Goal: Task Accomplishment & Management: Complete application form

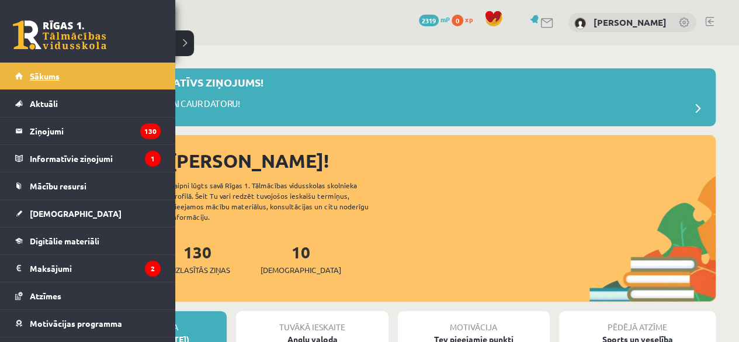
click at [22, 73] on link "Sākums" at bounding box center [87, 75] width 145 height 27
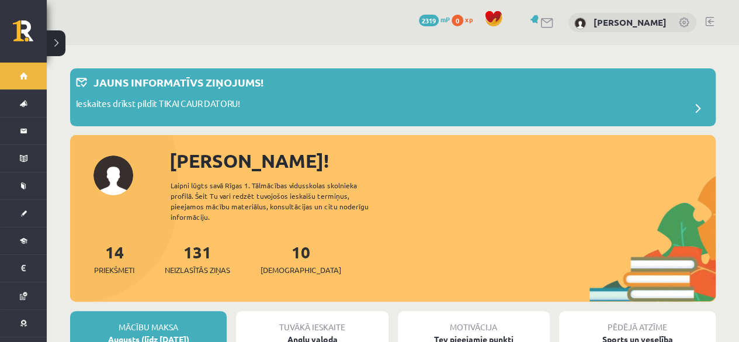
drag, startPoint x: 738, startPoint y: 41, endPoint x: 743, endPoint y: 32, distance: 10.4
click at [738, 32] on html "10 Dāvanas 2319 mP 0 xp Laura Reine Sākums Aktuāli Kā mācīties eSKOLĀ Kontakti …" at bounding box center [369, 171] width 739 height 342
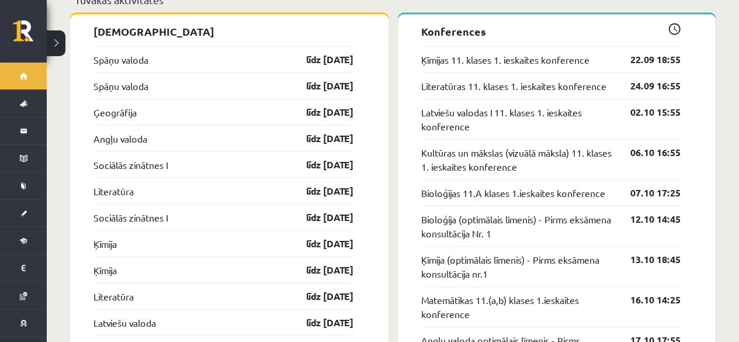
scroll to position [1147, 0]
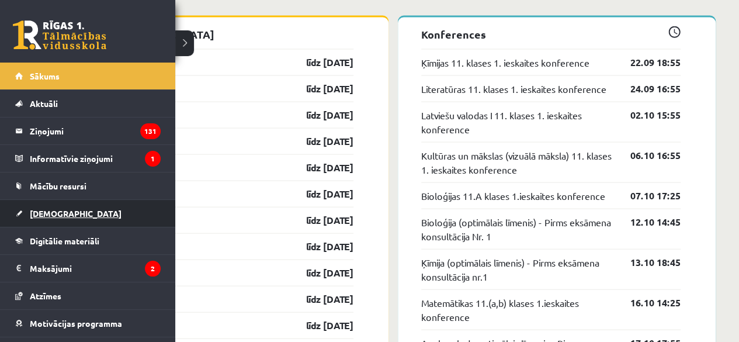
click at [53, 214] on span "[DEMOGRAPHIC_DATA]" at bounding box center [76, 213] width 92 height 11
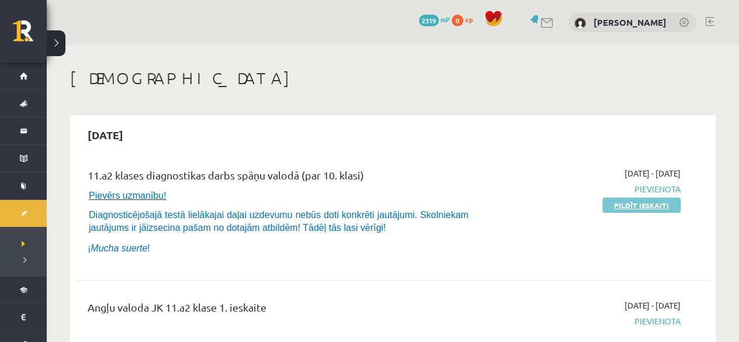
click at [663, 210] on link "Pildīt ieskaiti" at bounding box center [641, 204] width 78 height 15
click at [622, 207] on link "Pildīt ieskaiti" at bounding box center [641, 204] width 78 height 15
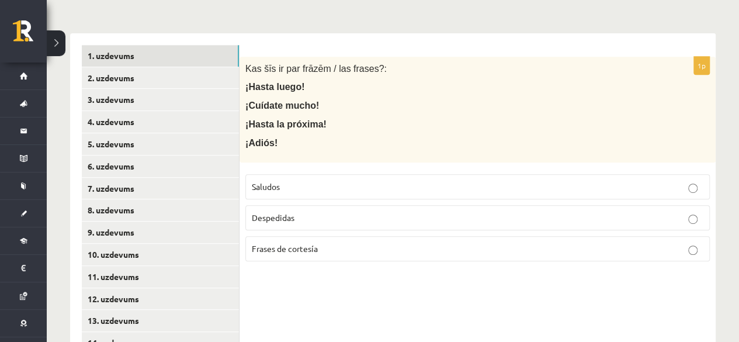
scroll to position [238, 0]
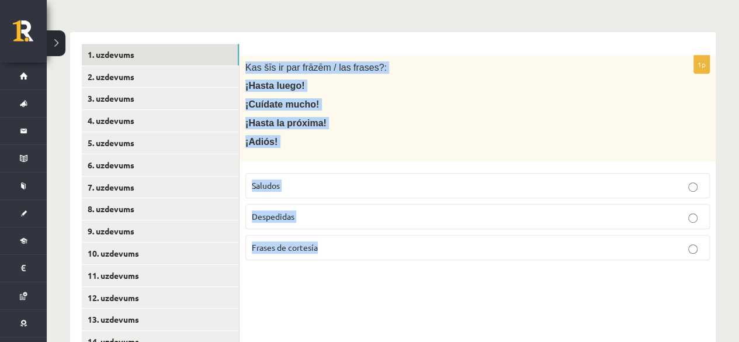
drag, startPoint x: 242, startPoint y: 50, endPoint x: 427, endPoint y: 245, distance: 268.9
click at [427, 245] on div "1p Kas šīs ir par frāzēm / las frases?: ¡Hasta luego! ¡Cuídate mucho! ¡Hasta la…" at bounding box center [477, 162] width 476 height 214
copy div "Kas šīs ir par frāzēm / las frases?: ¡Hasta luego! ¡Cuídate mucho! ¡Hasta la pr…"
click at [321, 210] on p "Despedidas" at bounding box center [477, 216] width 451 height 12
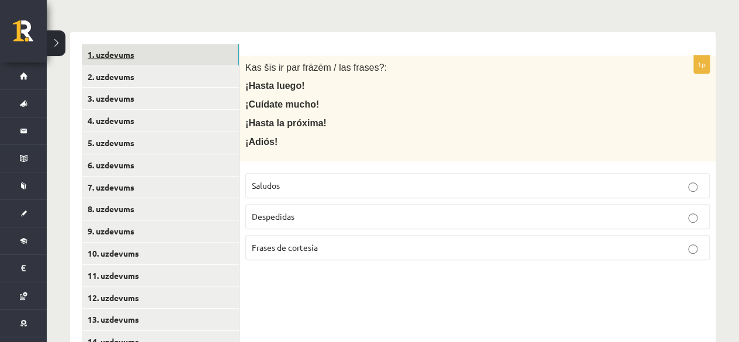
click at [123, 44] on link "1. uzdevums" at bounding box center [160, 55] width 157 height 22
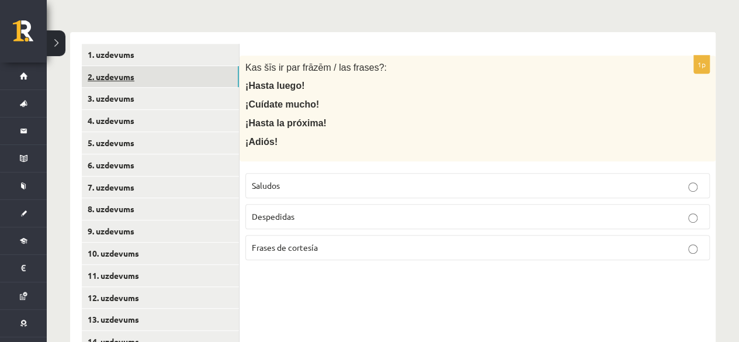
click at [120, 66] on link "2. uzdevums" at bounding box center [160, 77] width 157 height 22
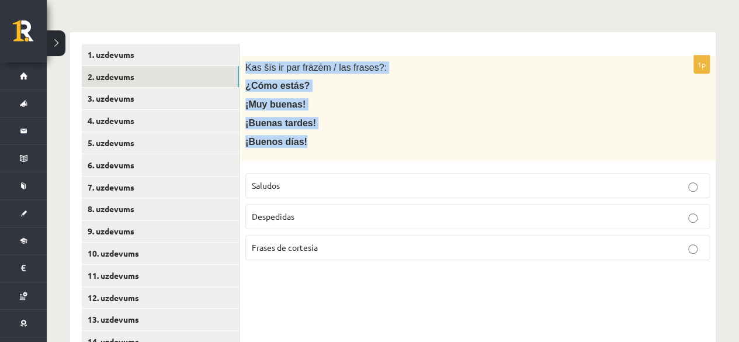
drag, startPoint x: 245, startPoint y: 53, endPoint x: 311, endPoint y: 134, distance: 104.5
click at [311, 134] on div "Kas šīs ir par frāzēm / las frases?: ¿Cómo estás? ¡Muy buenas! ¡Buenas tardes! …" at bounding box center [477, 108] width 476 height 106
copy div "Kas šīs ir par frāzēm / las frases?: ¿Cómo estás? ¡Muy buenas! ¡Buenas tardes! …"
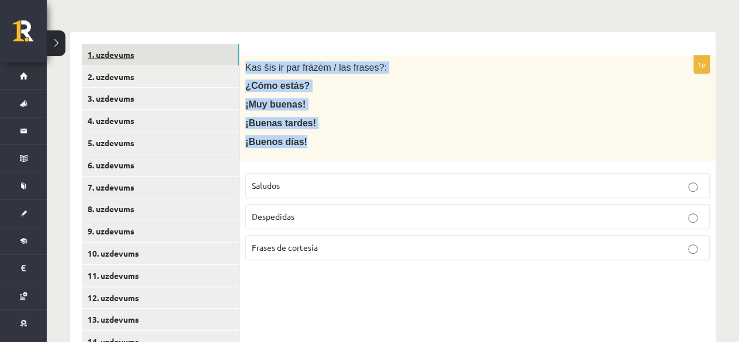
click at [238, 44] on link "1. uzdevums" at bounding box center [160, 55] width 157 height 22
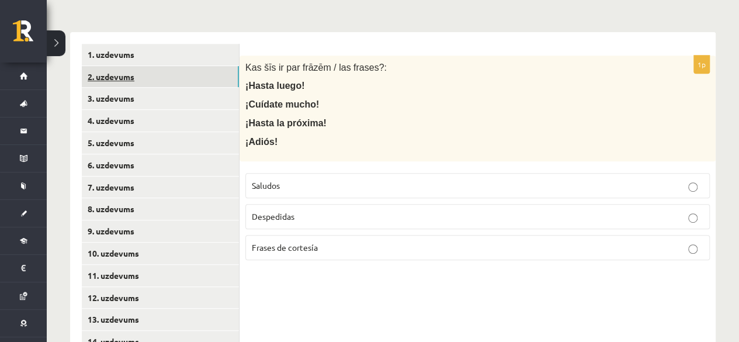
click at [172, 66] on link "2. uzdevums" at bounding box center [160, 77] width 157 height 22
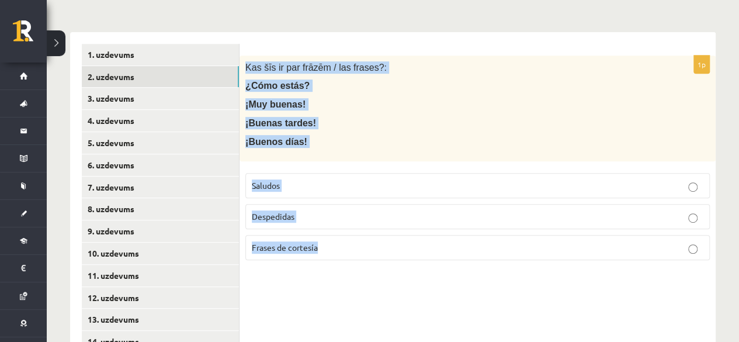
drag, startPoint x: 243, startPoint y: 51, endPoint x: 401, endPoint y: 255, distance: 256.8
copy div "Kas šīs ir par frāzēm / las frases?: ¿Cómo estás? ¡Muy buenas! ¡Buenas tardes! …"
click at [348, 179] on p "Saludos" at bounding box center [477, 185] width 451 height 12
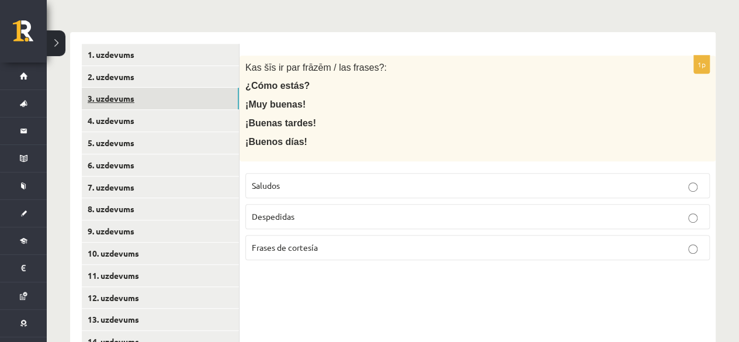
click at [161, 88] on link "3. uzdevums" at bounding box center [160, 99] width 157 height 22
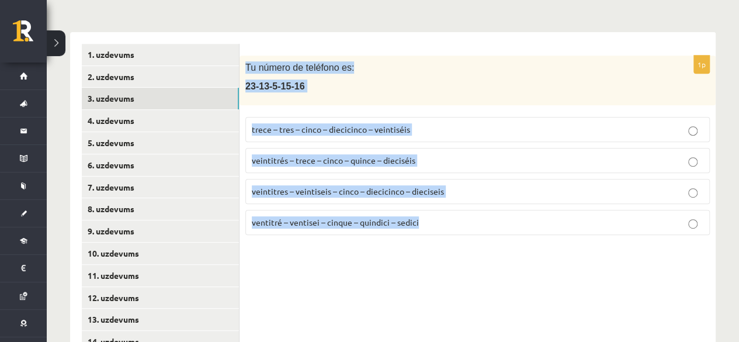
drag, startPoint x: 246, startPoint y: 50, endPoint x: 489, endPoint y: 196, distance: 283.1
click at [489, 196] on div "1p Tu número de teléfono es: [PHONE_NUMBER] trece – tres – cinco – diecicinco –…" at bounding box center [477, 149] width 476 height 189
copy div "Tu número de teléfono es: [PHONE_NUMBER] trece – tres – cinco – diecicinco – ve…"
click at [356, 155] on span "veintitrés – trece – cinco – quince – dieciséis" at bounding box center [333, 160] width 163 height 11
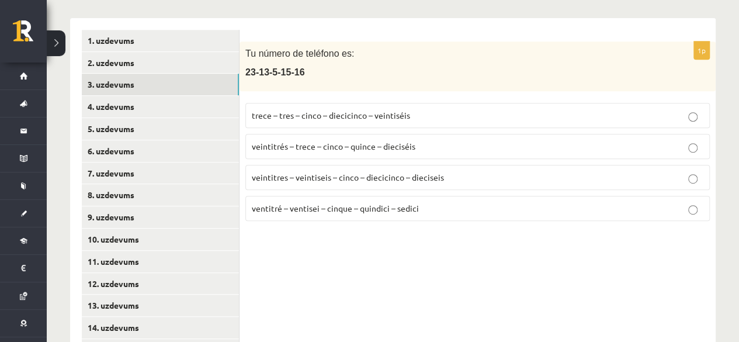
scroll to position [255, 0]
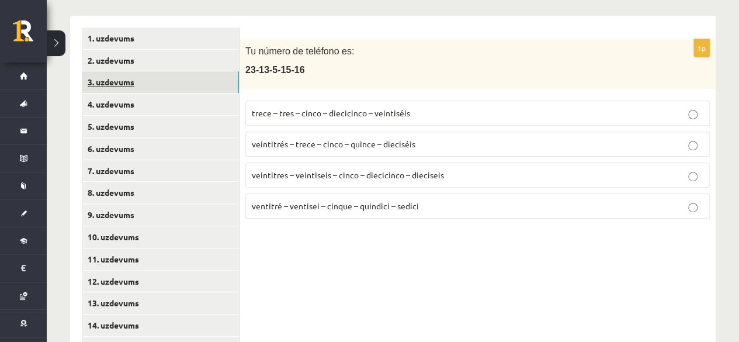
click at [156, 71] on link "3. uzdevums" at bounding box center [160, 82] width 157 height 22
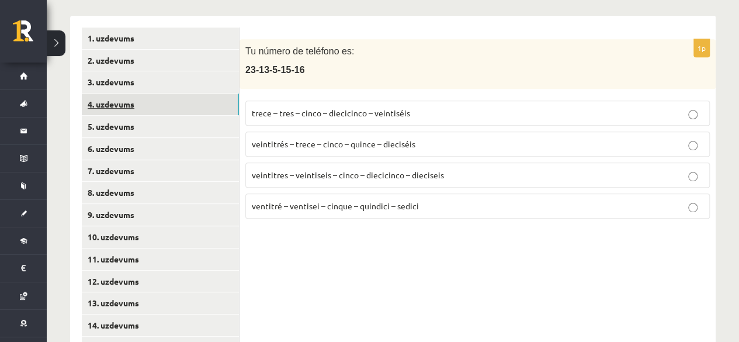
click at [155, 94] on link "4. uzdevums" at bounding box center [160, 104] width 157 height 22
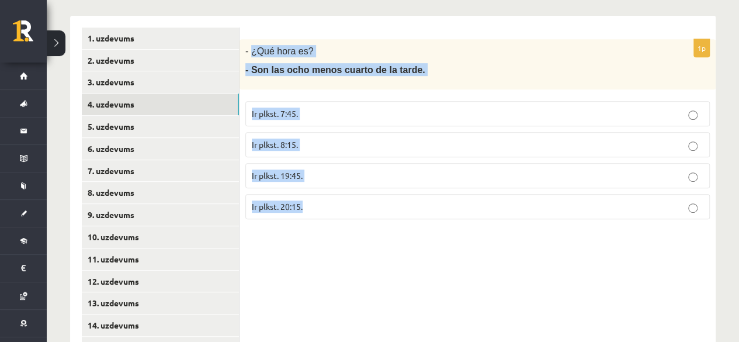
drag, startPoint x: 250, startPoint y: 40, endPoint x: 344, endPoint y: 176, distance: 165.4
click at [344, 176] on div "1p - ¿Qué hora es? - Son las ocho menos cuarto de la tarde. Ir plkst. 7:45. Ir …" at bounding box center [477, 133] width 476 height 189
copy div "¿Qué hora es? - Son las ocho menos cuarto de la tarde. Ir plkst. 7:45. Ir plkst…"
click at [308, 169] on p "Ir plkst. 19:45." at bounding box center [477, 175] width 451 height 12
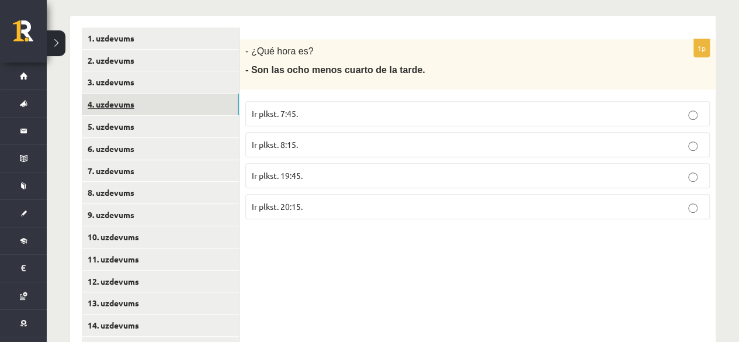
click at [159, 93] on link "4. uzdevums" at bounding box center [160, 104] width 157 height 22
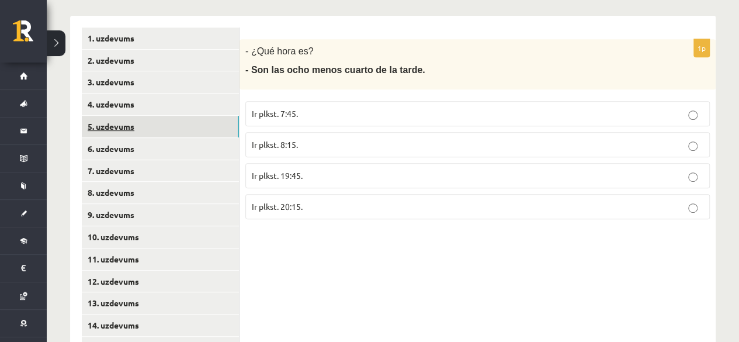
click at [165, 116] on link "5. uzdevums" at bounding box center [160, 127] width 157 height 22
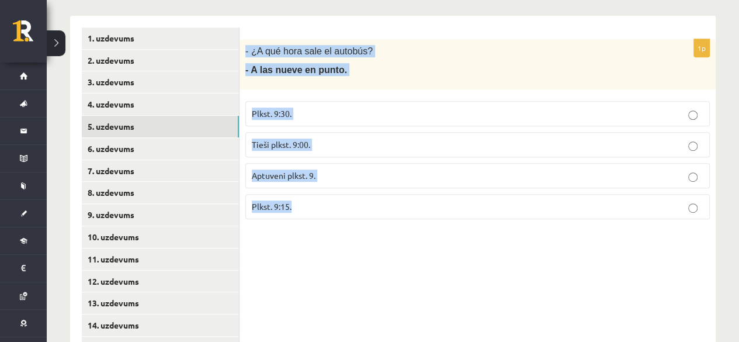
drag, startPoint x: 245, startPoint y: 36, endPoint x: 365, endPoint y: 196, distance: 200.1
click at [365, 196] on div "1p - ¿A qué hora sale el autobús? - A las nueve en punto. Plkst. 9:30. Tieši pl…" at bounding box center [477, 133] width 476 height 189
copy div "- ¿A qué hora sale el autobús? - A las nueve en punto. Plkst. 9:30. Tieši plkst…"
click at [326, 132] on label "Tieši plkst. 9:00." at bounding box center [477, 144] width 464 height 25
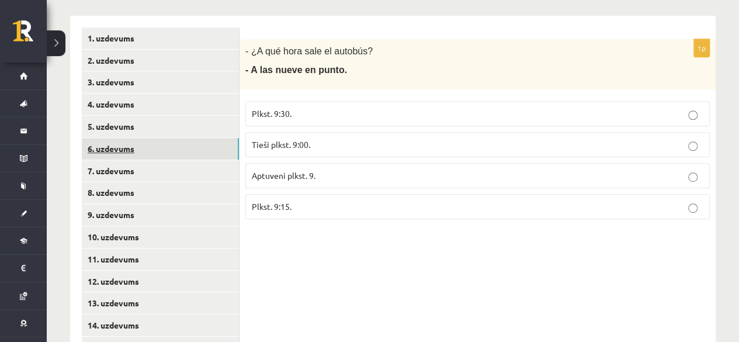
click at [176, 138] on link "6. uzdevums" at bounding box center [160, 149] width 157 height 22
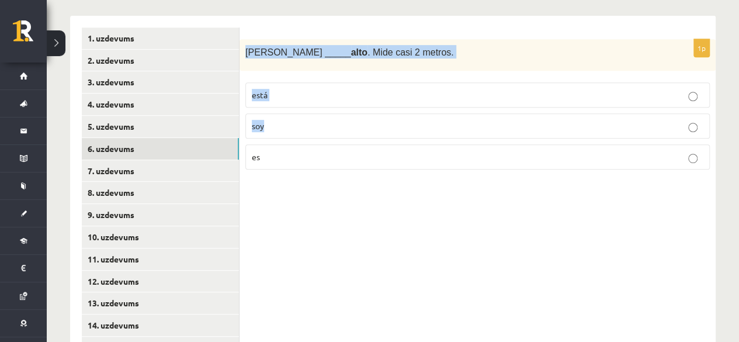
drag, startPoint x: 244, startPoint y: 40, endPoint x: 339, endPoint y: 118, distance: 123.2
click at [339, 118] on div "1p Antonio _____ alto . Mide casi 2 metros. está soy es" at bounding box center [477, 109] width 476 height 140
click at [242, 39] on div "Antonio _____ alto . Mide casi 2 metros." at bounding box center [477, 55] width 476 height 32
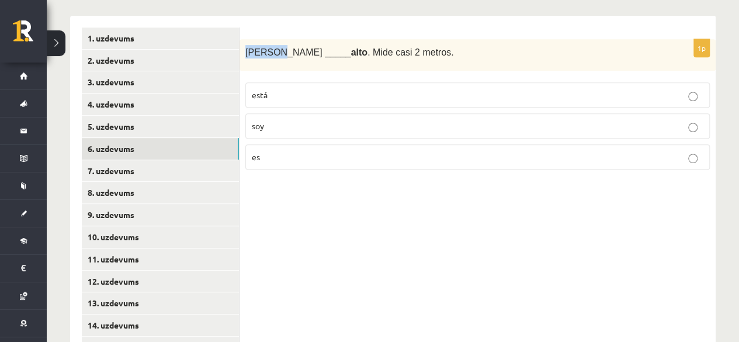
click at [242, 39] on div "Antonio _____ alto . Mide casi 2 metros." at bounding box center [477, 55] width 476 height 32
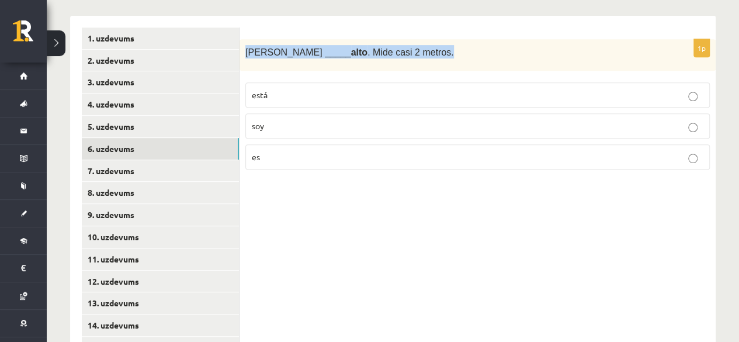
click at [242, 39] on div "Antonio _____ alto . Mide casi 2 metros." at bounding box center [477, 55] width 476 height 32
drag, startPoint x: 242, startPoint y: 33, endPoint x: 329, endPoint y: 155, distance: 149.7
click at [329, 155] on div "1p Antonio _____ alto . Mide casi 2 metros. está soy es" at bounding box center [477, 109] width 476 height 140
copy div "Antonio _____ alto . Mide casi 2 metros. está soy es"
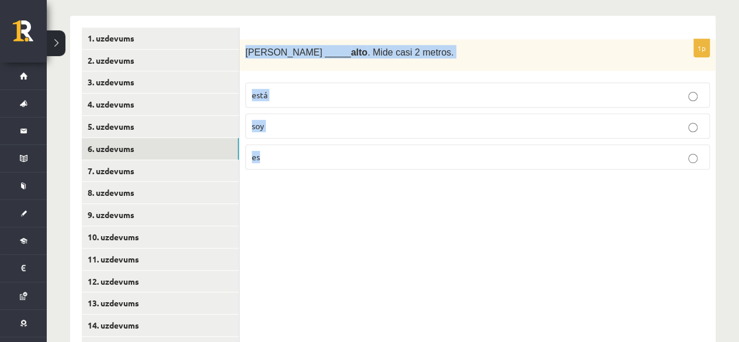
click at [285, 149] on label "es" at bounding box center [477, 156] width 464 height 25
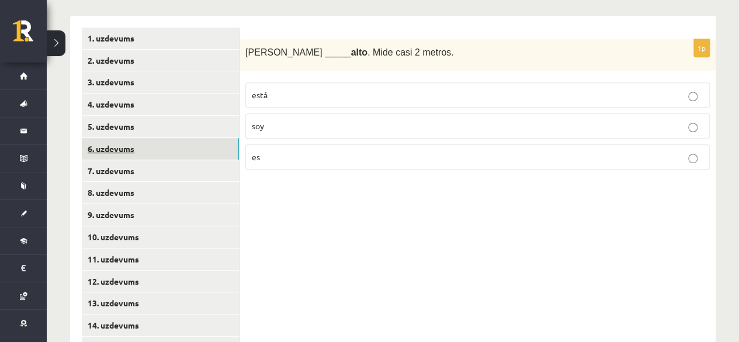
click at [162, 138] on link "6. uzdevums" at bounding box center [160, 149] width 157 height 22
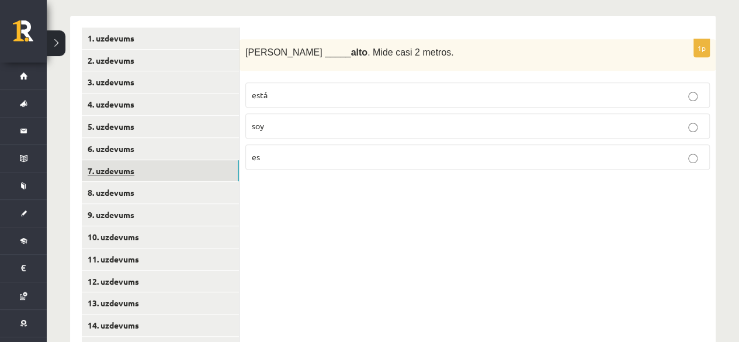
click at [167, 160] on link "7. uzdevums" at bounding box center [160, 171] width 157 height 22
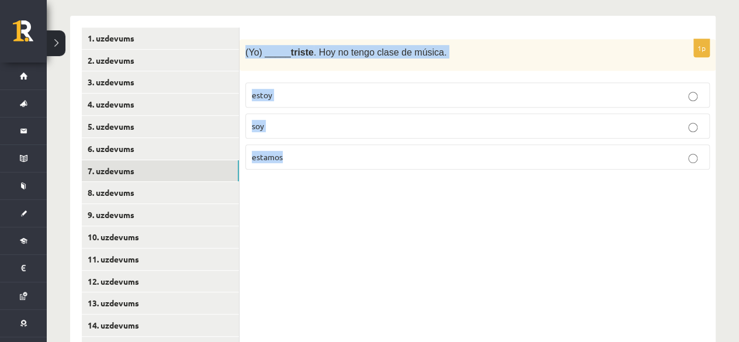
drag, startPoint x: 243, startPoint y: 34, endPoint x: 318, endPoint y: 133, distance: 124.1
click at [318, 133] on div "1p (Yo) _____ triste . Hoy no tengo clase de música. estoy soy estamos" at bounding box center [477, 109] width 476 height 140
copy div "(Yo) _____ triste . Hoy no tengo clase de música. estoy soy estamos"
click at [317, 89] on p "estoy" at bounding box center [477, 95] width 451 height 12
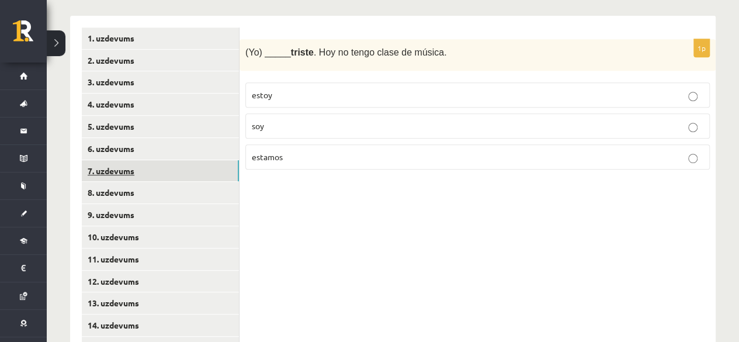
click at [181, 161] on link "7. uzdevums" at bounding box center [160, 171] width 157 height 22
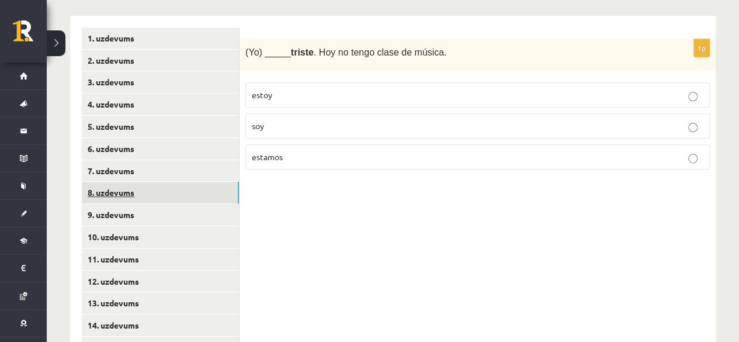
click at [180, 182] on link "8. uzdevums" at bounding box center [160, 193] width 157 height 22
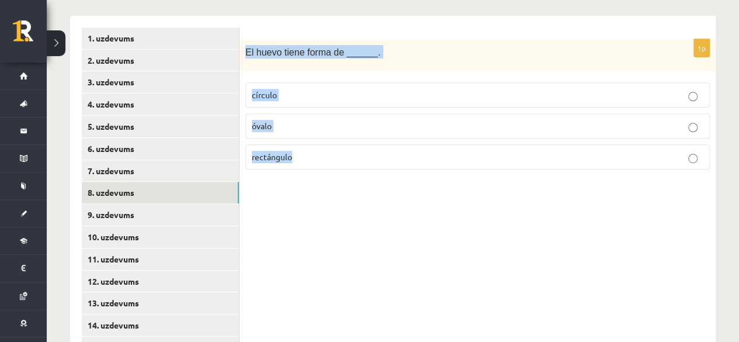
drag, startPoint x: 244, startPoint y: 35, endPoint x: 316, endPoint y: 134, distance: 122.0
click at [316, 134] on div "1p El huevo tiene forma de ______. círculo óvalo rectángulo" at bounding box center [477, 109] width 476 height 140
copy div "El huevo tiene forma de ______. círculo óvalo rectángulo"
click at [293, 120] on p "óvalo" at bounding box center [477, 126] width 451 height 12
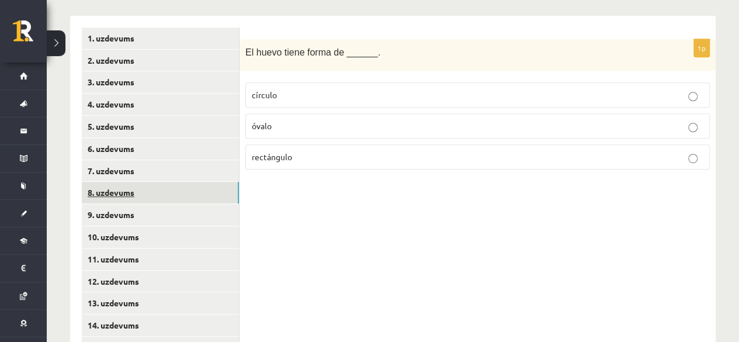
click at [159, 186] on link "8. uzdevums" at bounding box center [160, 193] width 157 height 22
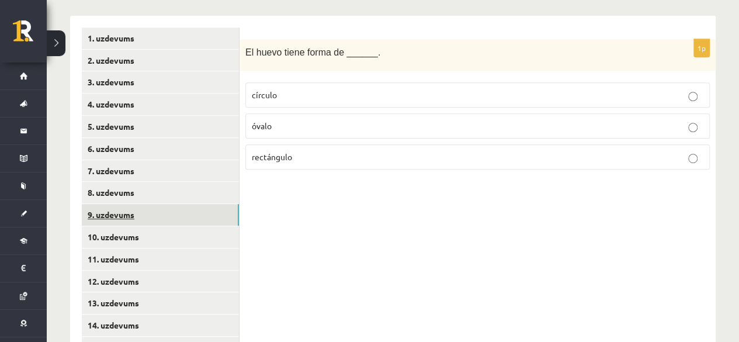
click at [160, 204] on link "9. uzdevums" at bounding box center [160, 215] width 157 height 22
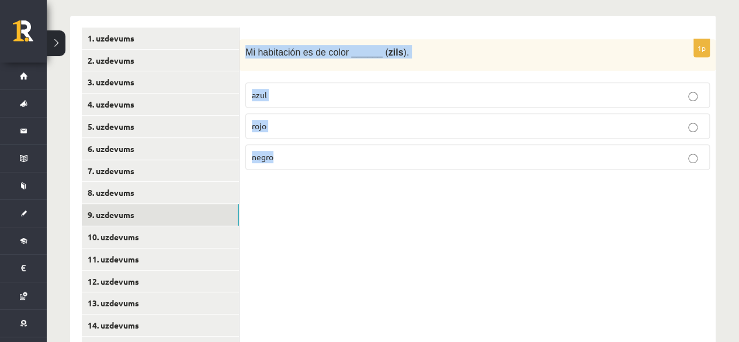
drag, startPoint x: 246, startPoint y: 32, endPoint x: 305, endPoint y: 133, distance: 116.2
click at [305, 133] on div "1p Mi habitación es de color ______ ( zils ). azul rojo negro" at bounding box center [477, 109] width 476 height 140
click at [286, 82] on label "azul" at bounding box center [477, 94] width 464 height 25
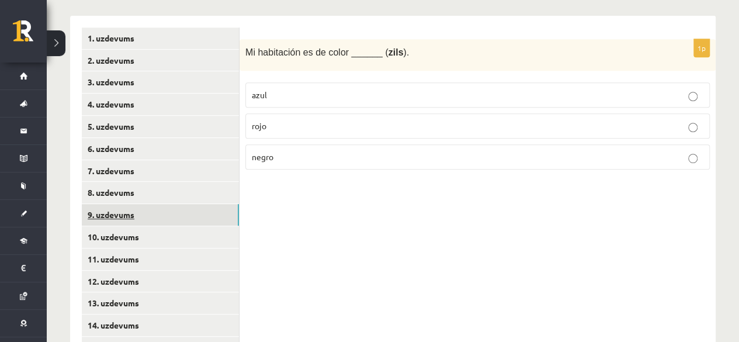
click at [172, 206] on link "9. uzdevums" at bounding box center [160, 215] width 157 height 22
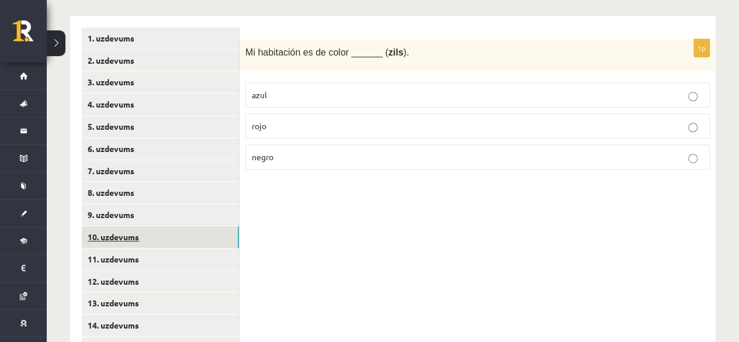
click at [179, 226] on link "10. uzdevums" at bounding box center [160, 237] width 157 height 22
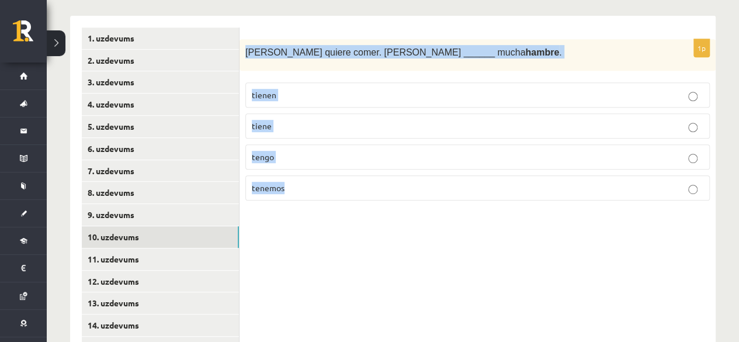
drag, startPoint x: 241, startPoint y: 38, endPoint x: 340, endPoint y: 159, distance: 157.2
click at [340, 159] on div "1p Pedro quiere comer. Pedro ______ mucha hambre . tienen tiene tengo tenemos" at bounding box center [477, 124] width 476 height 171
click at [280, 93] on label "tienen" at bounding box center [477, 94] width 464 height 25
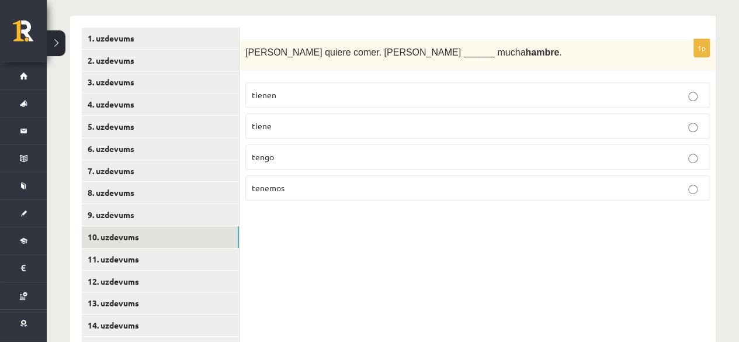
click at [283, 113] on label "tiene" at bounding box center [477, 125] width 464 height 25
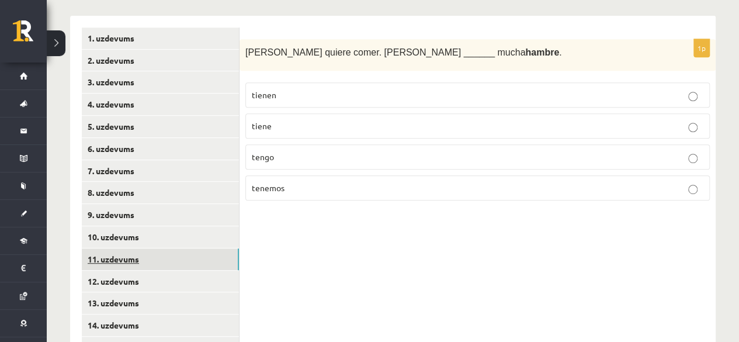
click at [190, 248] on link "11. uzdevums" at bounding box center [160, 259] width 157 height 22
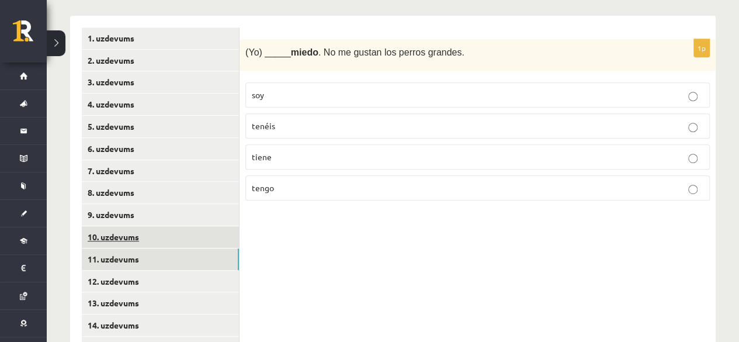
click at [177, 226] on link "10. uzdevums" at bounding box center [160, 237] width 157 height 22
click at [179, 248] on link "11. uzdevums" at bounding box center [160, 259] width 157 height 22
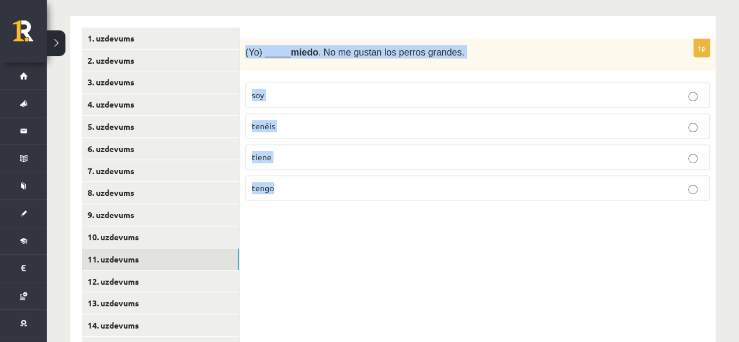
drag, startPoint x: 243, startPoint y: 34, endPoint x: 294, endPoint y: 163, distance: 138.7
click at [294, 163] on div "1p (Yo) _____ miedo . No me gustan los perros grandes. soy tenéis tiene tengo" at bounding box center [477, 124] width 476 height 171
click at [287, 182] on p "tengo" at bounding box center [477, 188] width 451 height 12
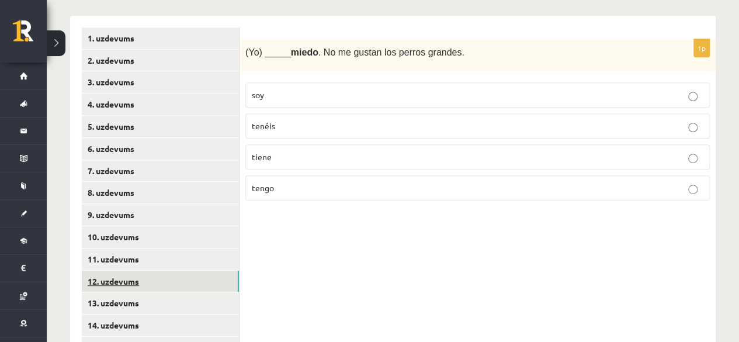
click at [161, 275] on link "12. uzdevums" at bounding box center [160, 281] width 157 height 22
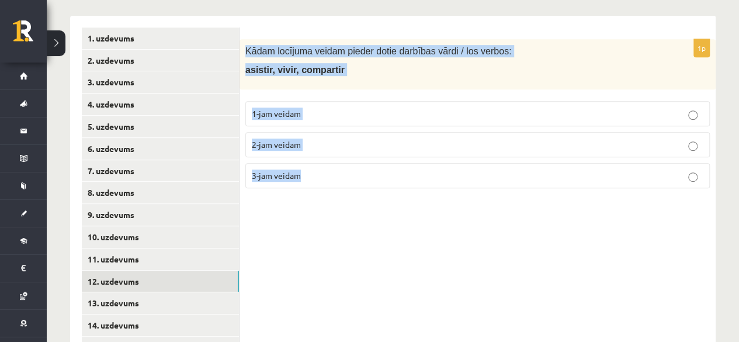
drag, startPoint x: 243, startPoint y: 30, endPoint x: 330, endPoint y: 168, distance: 163.8
click at [330, 168] on div "1p Kādam locījuma veidam pieder dotie darbības vārdi / los verbos: asistir, viv…" at bounding box center [477, 118] width 476 height 158
click at [329, 169] on p "3-jam veidam" at bounding box center [477, 175] width 451 height 12
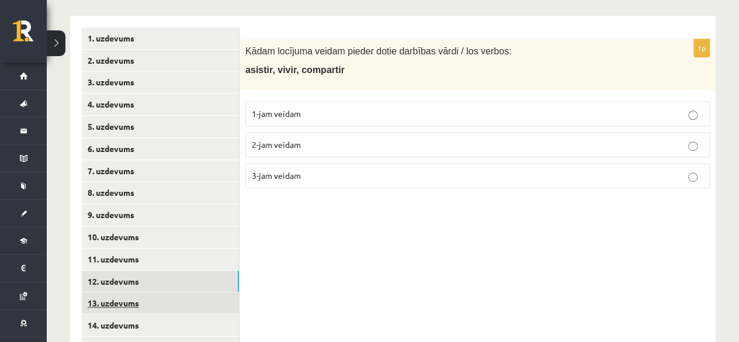
click at [148, 294] on link "13. uzdevums" at bounding box center [160, 303] width 157 height 22
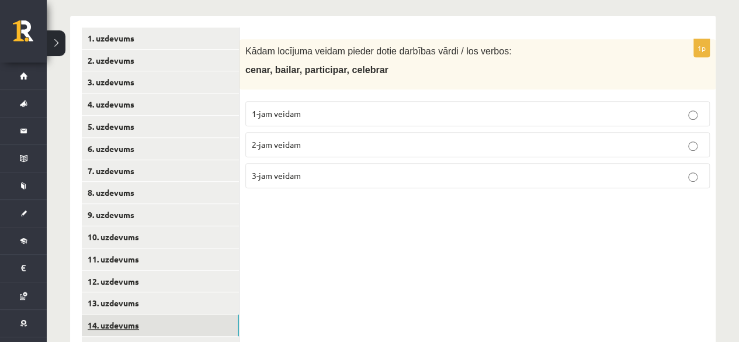
click at [153, 314] on link "14. uzdevums" at bounding box center [160, 325] width 157 height 22
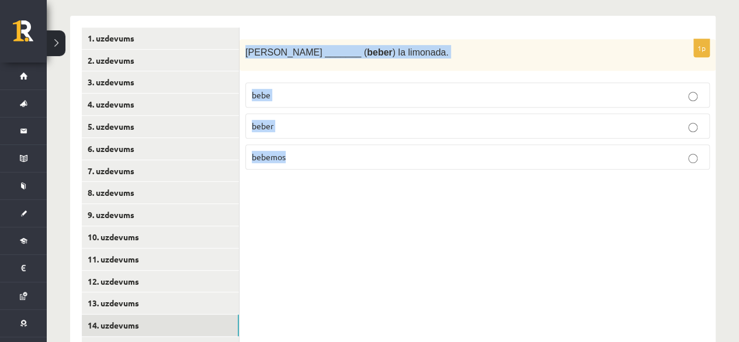
drag, startPoint x: 244, startPoint y: 34, endPoint x: 324, endPoint y: 152, distance: 142.5
click at [324, 152] on div "1p Enrique _______ ( beber ) la limonada. bebe beber bebemos" at bounding box center [477, 109] width 476 height 140
click at [269, 89] on p "bebe" at bounding box center [477, 95] width 451 height 12
drag, startPoint x: 239, startPoint y: 314, endPoint x: 241, endPoint y: 319, distance: 6.3
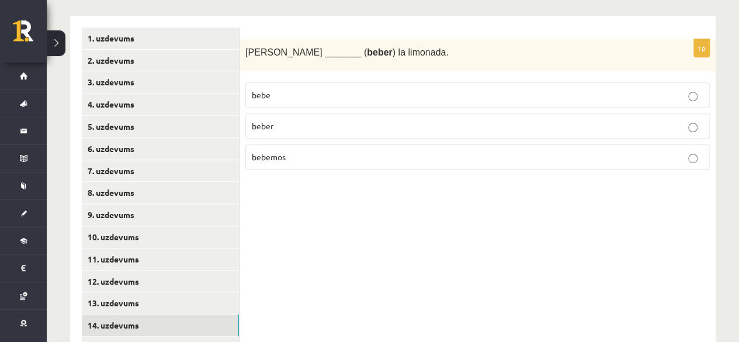
click at [193, 315] on link "14. uzdevums" at bounding box center [160, 325] width 157 height 22
click at [195, 336] on link "15. uzdevums" at bounding box center [160, 347] width 157 height 22
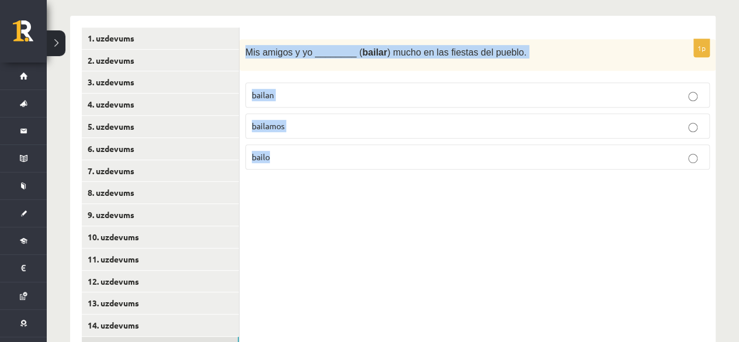
drag, startPoint x: 245, startPoint y: 32, endPoint x: 332, endPoint y: 128, distance: 129.4
click at [332, 128] on div "1p Mis amigos y yo ________ ( bailar ) mucho en las fiestas del pueblo. bailan …" at bounding box center [477, 109] width 476 height 140
click at [291, 120] on p "bailamos" at bounding box center [477, 126] width 451 height 12
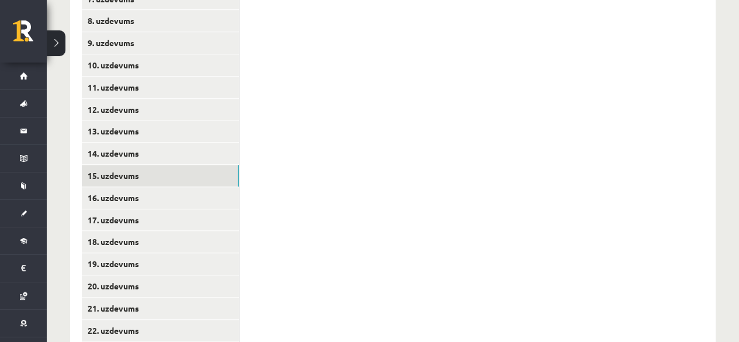
scroll to position [423, 0]
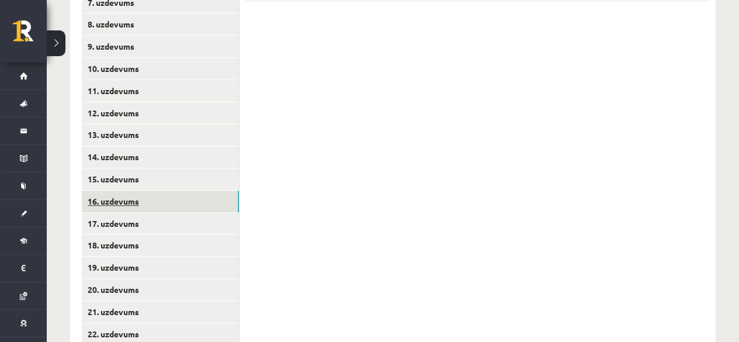
click at [151, 190] on link "16. uzdevums" at bounding box center [160, 201] width 157 height 22
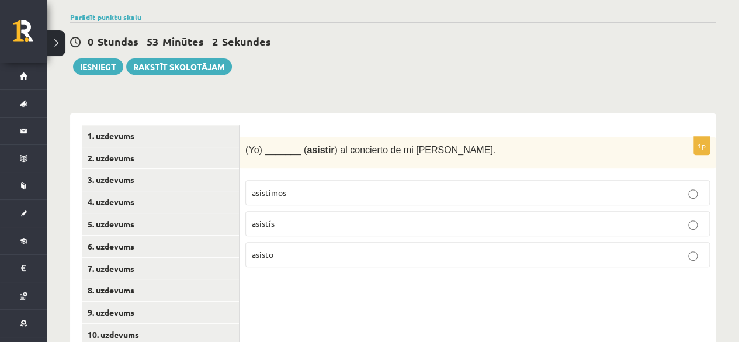
scroll to position [156, 0]
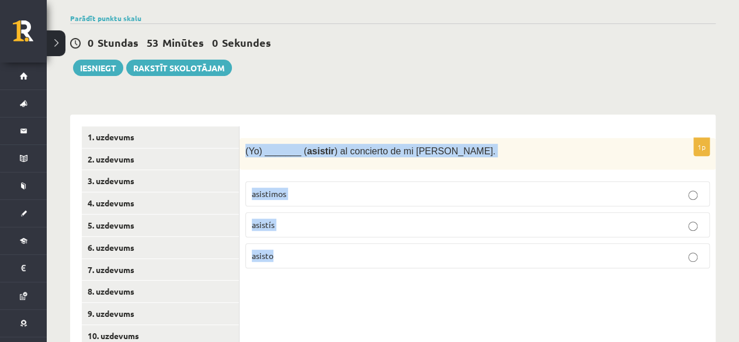
drag, startPoint x: 240, startPoint y: 137, endPoint x: 318, endPoint y: 284, distance: 166.9
click at [314, 249] on p "asisto" at bounding box center [477, 255] width 451 height 12
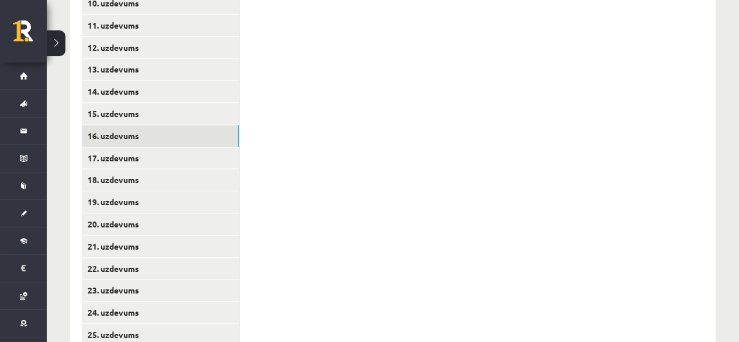
scroll to position [502, 0]
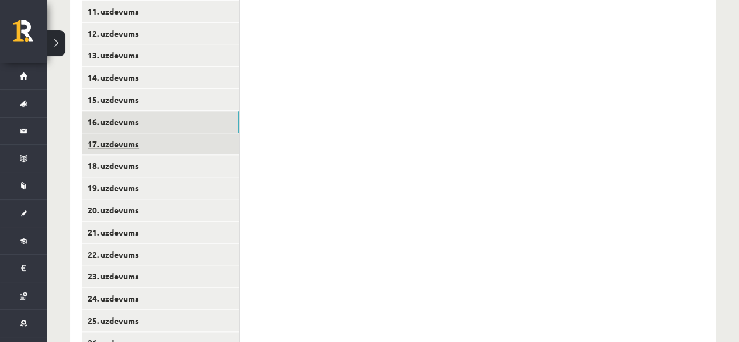
click at [174, 133] on link "17. uzdevums" at bounding box center [160, 144] width 157 height 22
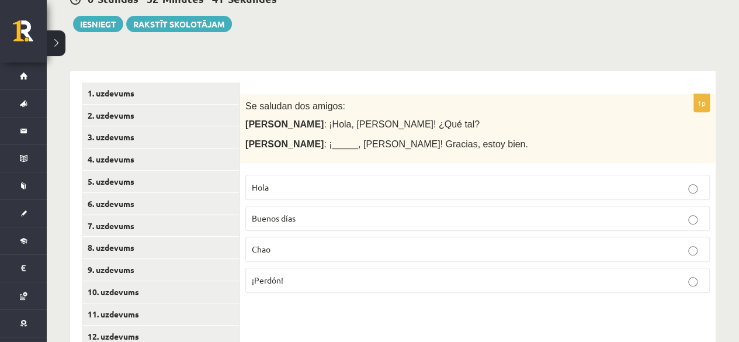
scroll to position [206, 0]
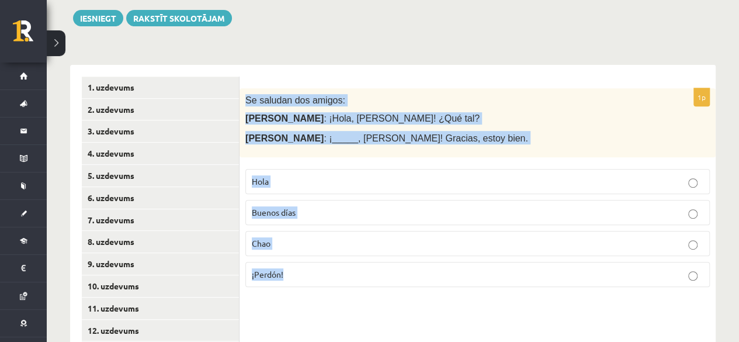
drag, startPoint x: 243, startPoint y: 84, endPoint x: 373, endPoint y: 285, distance: 239.8
click at [314, 175] on p "Hola" at bounding box center [477, 181] width 451 height 12
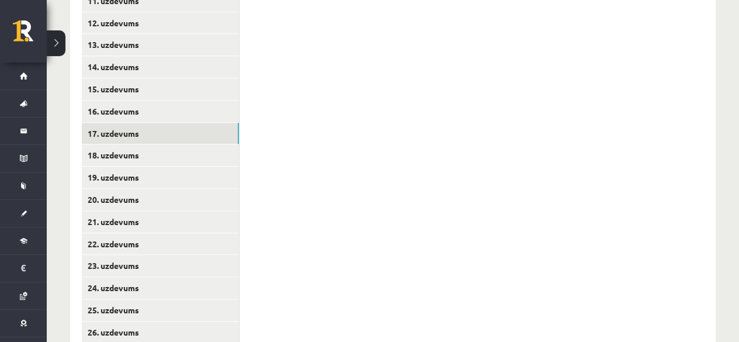
scroll to position [520, 0]
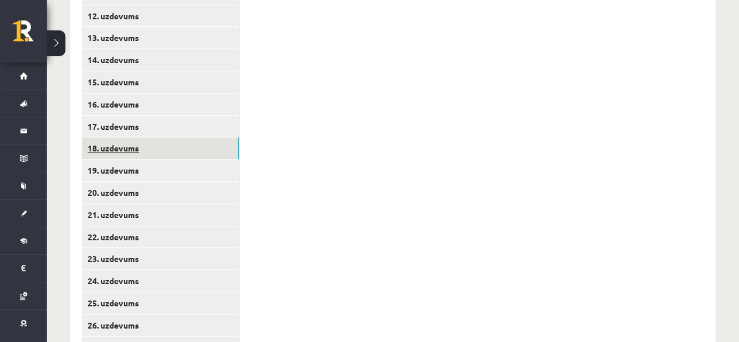
click at [220, 140] on link "18. uzdevums" at bounding box center [160, 148] width 157 height 22
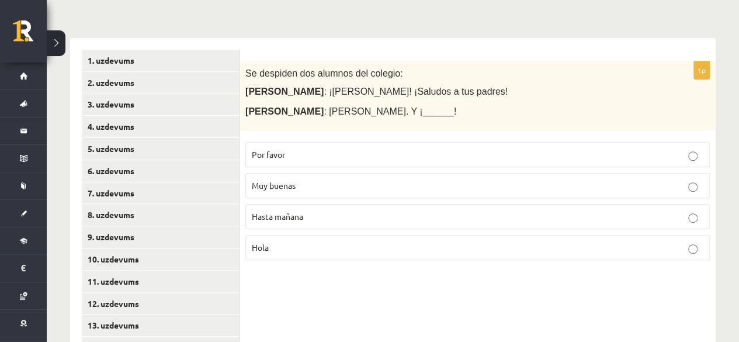
scroll to position [228, 0]
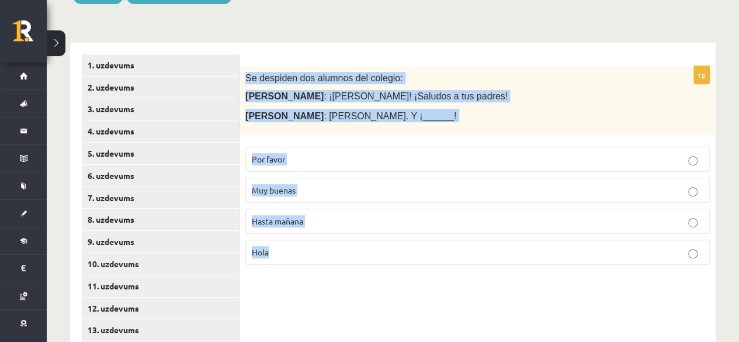
drag, startPoint x: 244, startPoint y: 58, endPoint x: 350, endPoint y: 236, distance: 207.9
click at [350, 236] on div "1p Se despiden dos alumnos del colegio: Marta : ¡Chao, José! ¡Saludos a tus pad…" at bounding box center [477, 170] width 476 height 208
click at [283, 215] on p "Hasta mañana" at bounding box center [477, 221] width 451 height 12
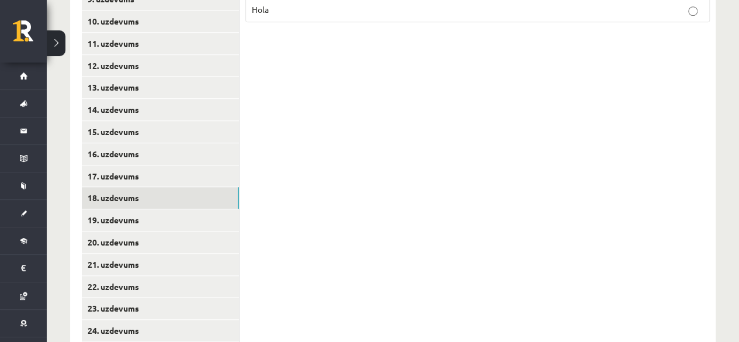
scroll to position [539, 0]
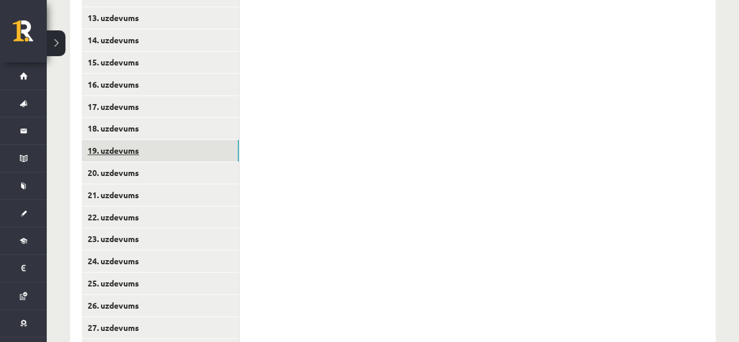
click at [229, 140] on link "19. uzdevums" at bounding box center [160, 151] width 157 height 22
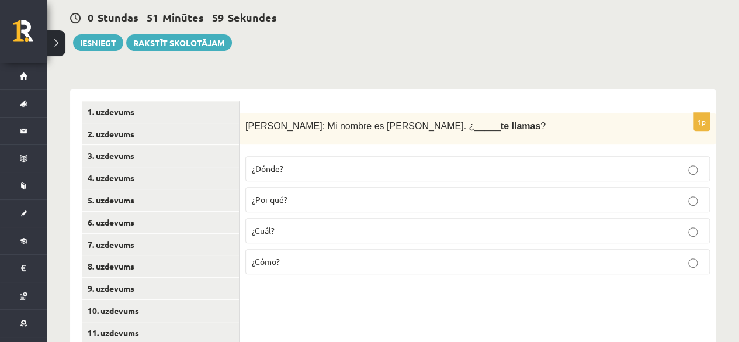
scroll to position [182, 0]
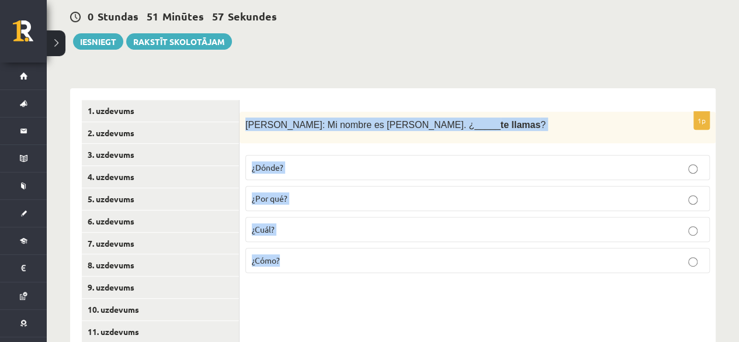
drag, startPoint x: 242, startPoint y: 108, endPoint x: 314, endPoint y: 248, distance: 157.5
click at [314, 248] on div "1p Patricia: Mi nombre es Patricia. ¿_____ te llamas ? ¿Dónde? ¿Por qué? ¿Cuál?…" at bounding box center [477, 197] width 476 height 171
click at [308, 254] on p "¿Cómo?" at bounding box center [477, 260] width 451 height 12
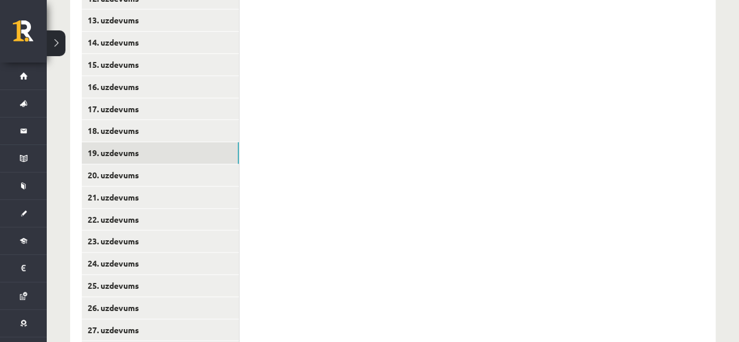
scroll to position [542, 0]
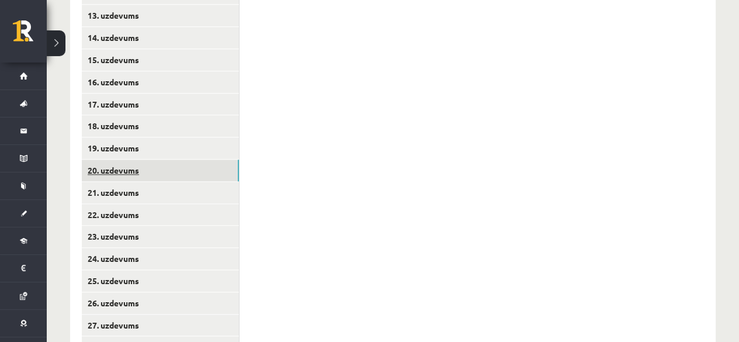
click at [160, 165] on link "20. uzdevums" at bounding box center [160, 170] width 157 height 22
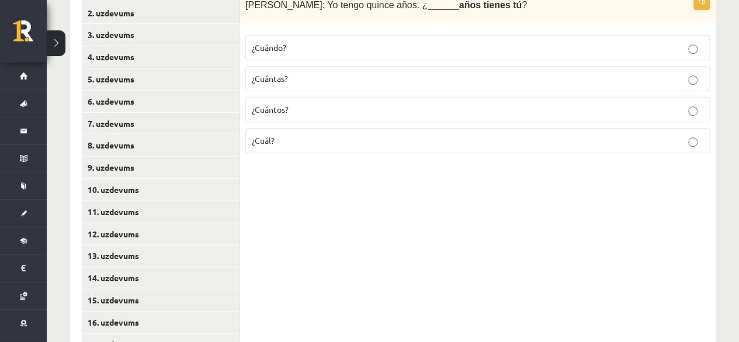
scroll to position [296, 0]
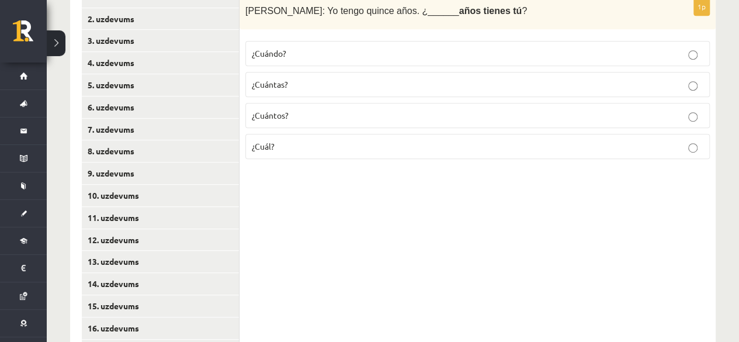
drag, startPoint x: 736, startPoint y: 165, endPoint x: 741, endPoint y: 138, distance: 27.9
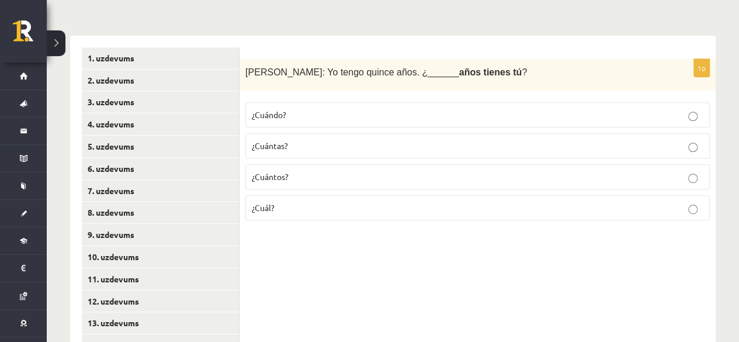
scroll to position [228, 0]
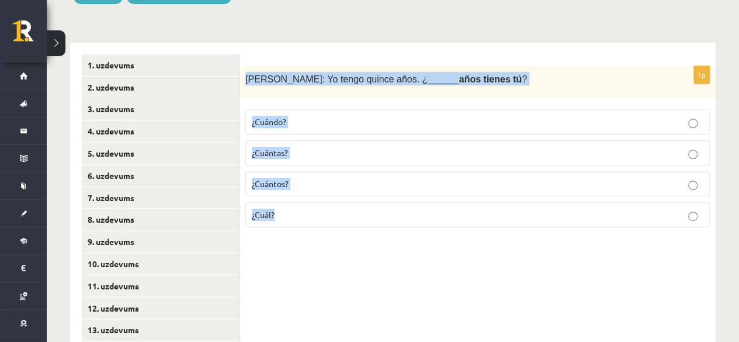
drag, startPoint x: 244, startPoint y: 62, endPoint x: 328, endPoint y: 217, distance: 175.6
click at [328, 217] on div "1p Inés: Yo tengo quince años. ¿______ años tienes tú ? ¿Cuándo? ¿Cuántas? ¿Cuá…" at bounding box center [477, 151] width 476 height 171
click at [299, 177] on p "¿Cuántos?" at bounding box center [477, 183] width 451 height 12
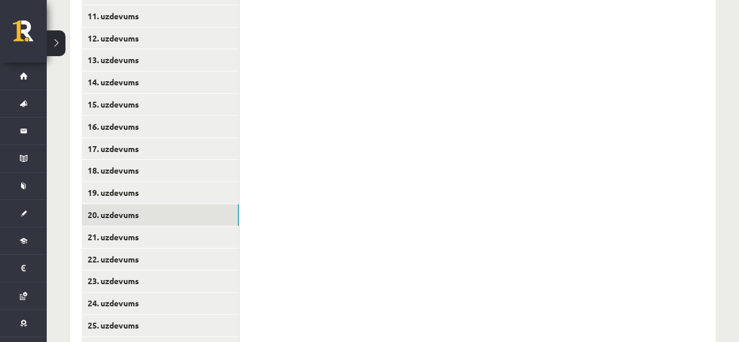
scroll to position [507, 0]
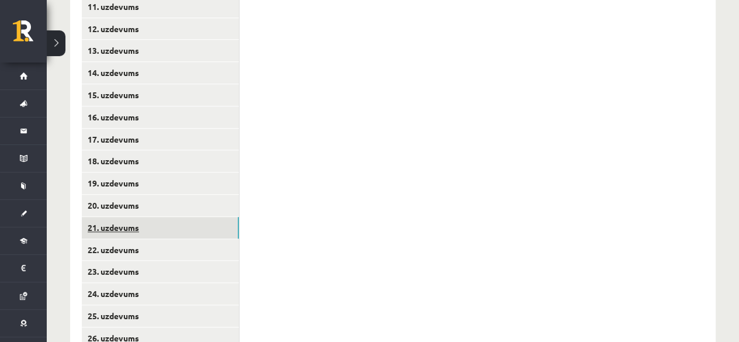
click at [224, 217] on link "21. uzdevums" at bounding box center [160, 228] width 157 height 22
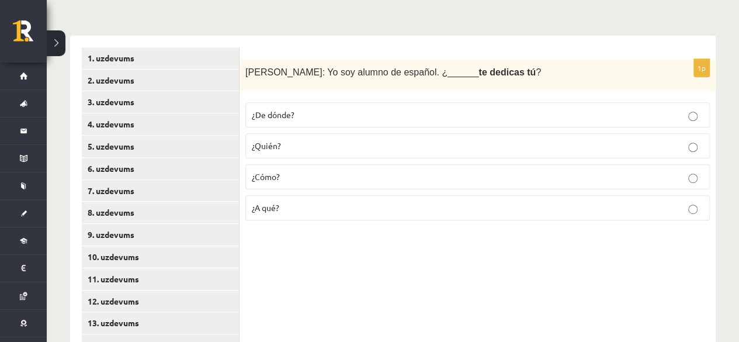
scroll to position [231, 0]
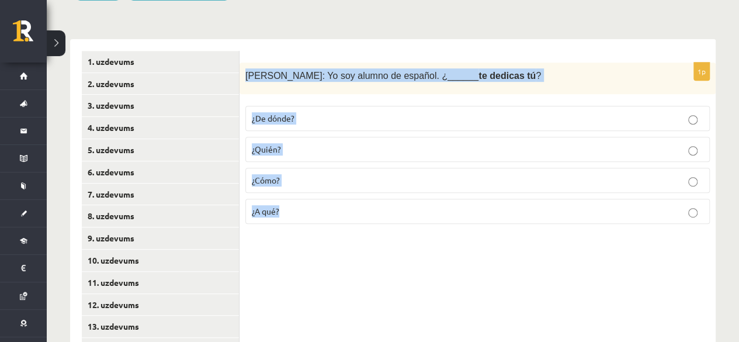
drag, startPoint x: 244, startPoint y: 62, endPoint x: 322, endPoint y: 218, distance: 173.9
click at [322, 218] on div "1p Javier: Yo soy alumno de español. ¿______ te dedicas tú ? ¿De dónde? ¿Quién?…" at bounding box center [477, 147] width 476 height 171
click at [318, 199] on label "¿A qué?" at bounding box center [477, 211] width 464 height 25
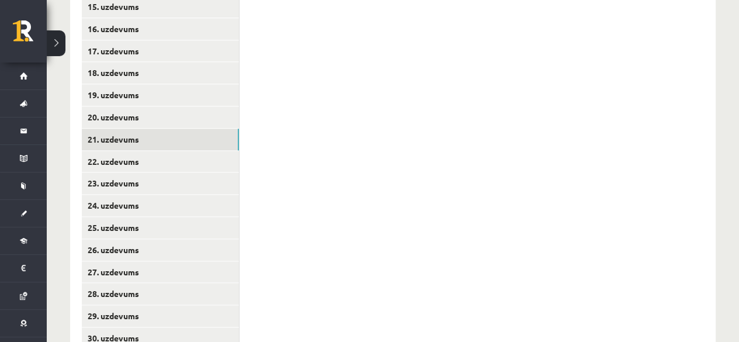
scroll to position [601, 0]
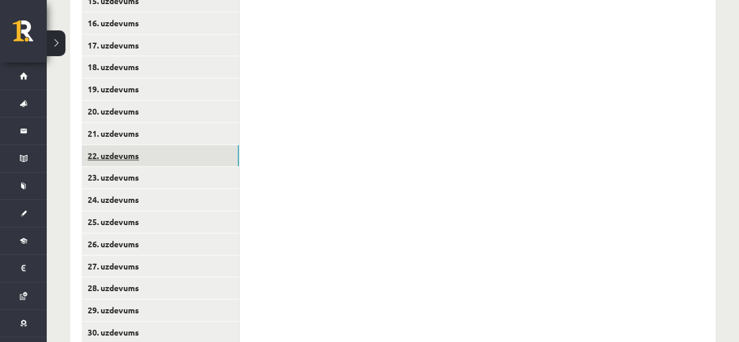
click at [184, 145] on link "22. uzdevums" at bounding box center [160, 156] width 157 height 22
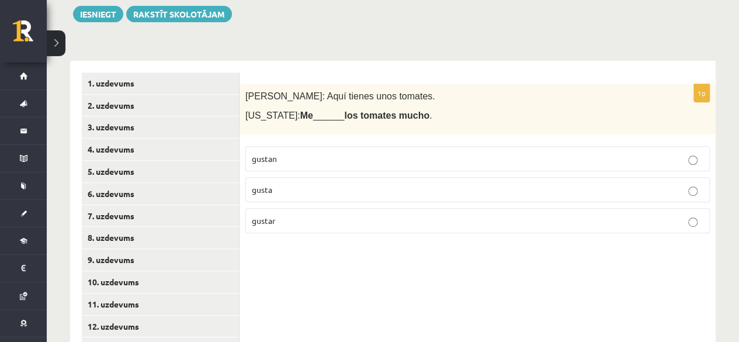
scroll to position [208, 0]
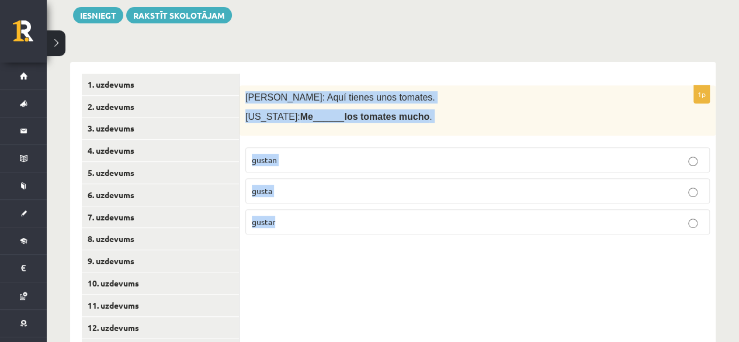
drag, startPoint x: 241, startPoint y: 78, endPoint x: 339, endPoint y: 217, distance: 170.6
click at [339, 217] on div "1p Pedro: Aquí tienes unos tomates. Virginia: Me ______ los tomates mucho . gus…" at bounding box center [477, 164] width 476 height 158
click at [313, 154] on p "gustan" at bounding box center [477, 160] width 451 height 12
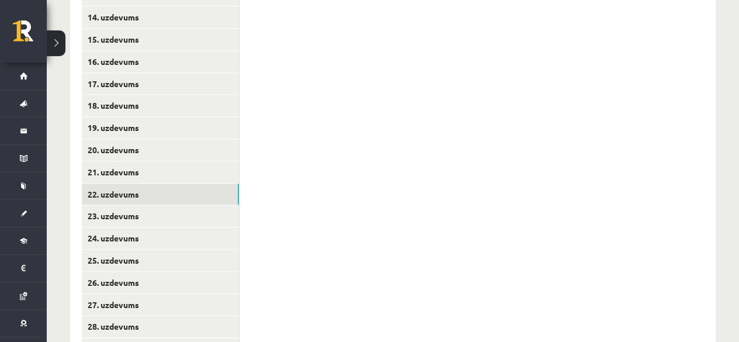
scroll to position [566, 0]
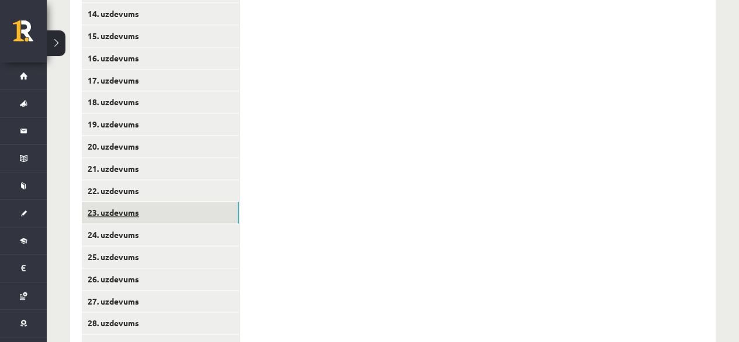
click at [174, 201] on link "23. uzdevums" at bounding box center [160, 212] width 157 height 22
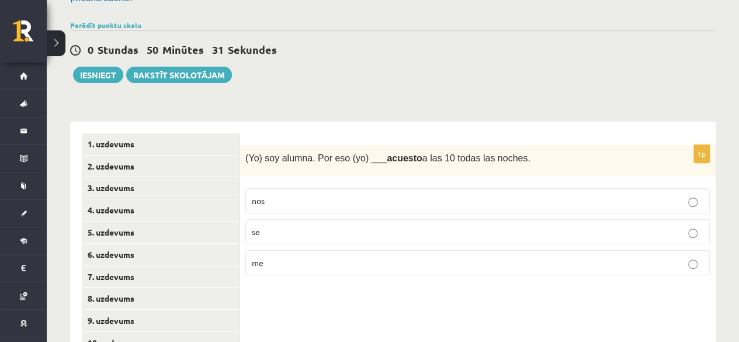
scroll to position [158, 0]
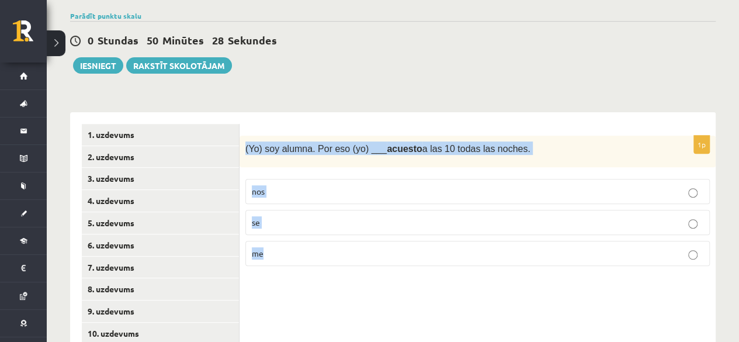
drag, startPoint x: 241, startPoint y: 126, endPoint x: 336, endPoint y: 262, distance: 166.4
click at [323, 247] on p "me" at bounding box center [477, 253] width 451 height 12
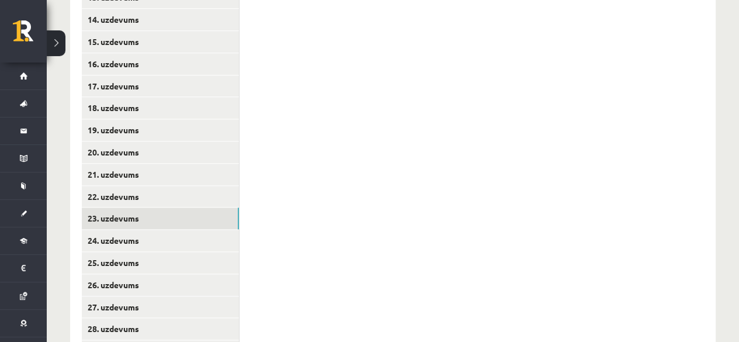
scroll to position [570, 0]
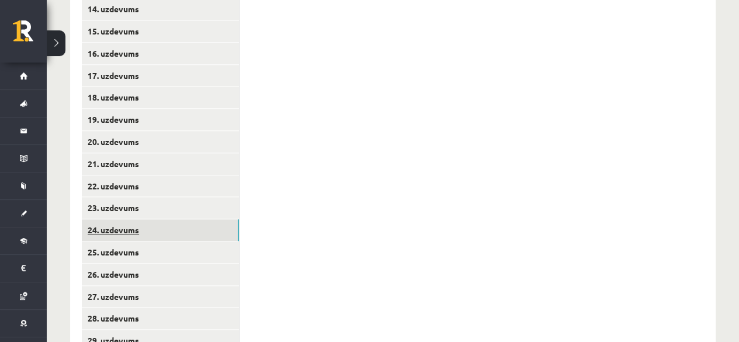
click at [197, 219] on link "24. uzdevums" at bounding box center [160, 230] width 157 height 22
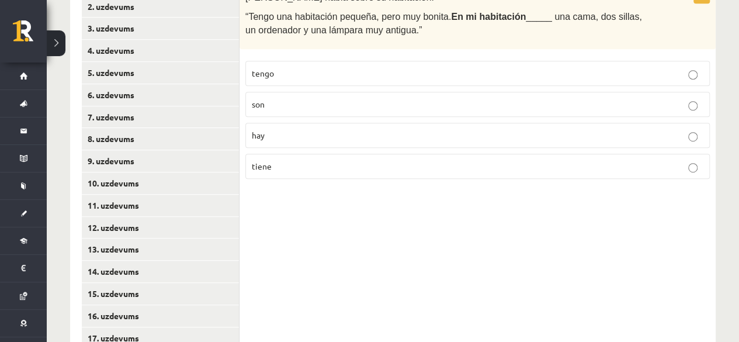
scroll to position [309, 0]
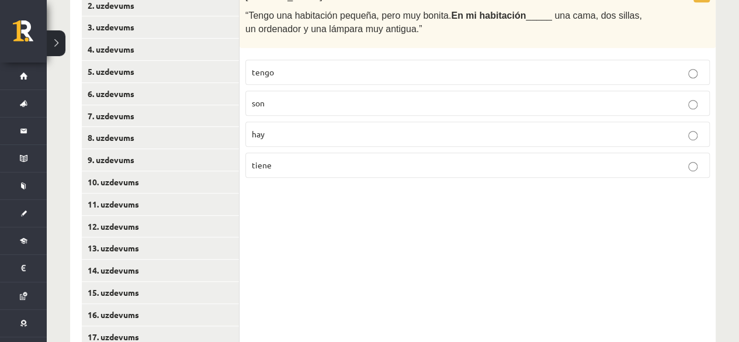
drag, startPoint x: 729, startPoint y: 152, endPoint x: 745, endPoint y: 158, distance: 17.4
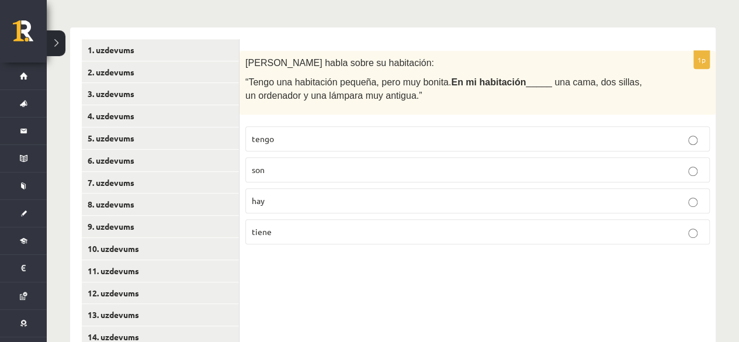
scroll to position [230, 0]
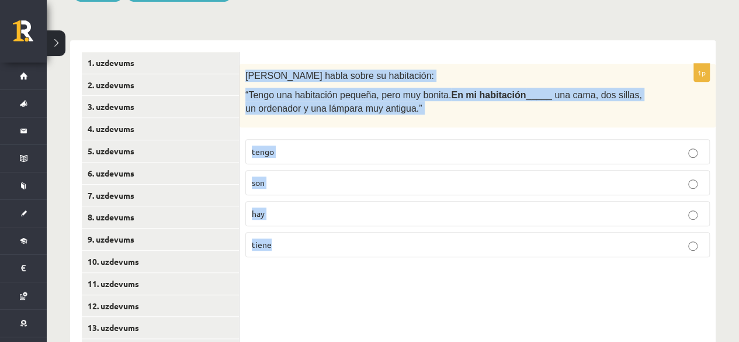
drag, startPoint x: 242, startPoint y: 56, endPoint x: 336, endPoint y: 223, distance: 191.9
click at [336, 223] on div "1p Pilar habla sobre su habitación: “Tengo una habitación pequeña, pero muy bon…" at bounding box center [477, 165] width 476 height 203
click at [304, 207] on p "hay" at bounding box center [477, 213] width 451 height 12
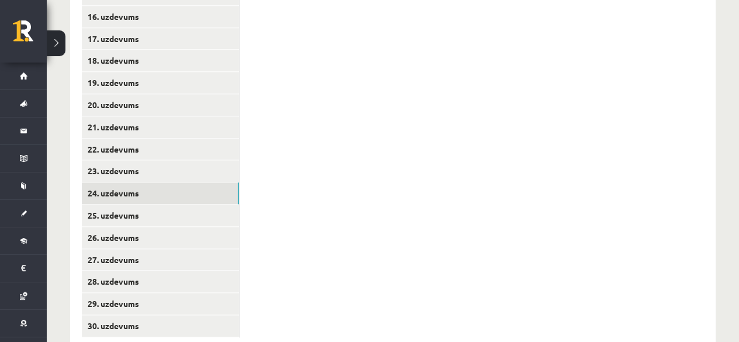
scroll to position [624, 0]
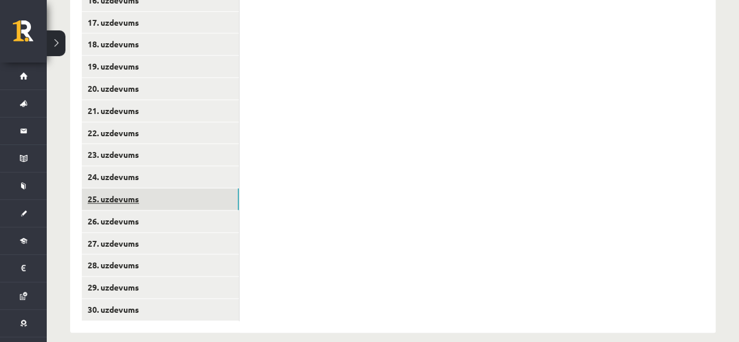
click at [232, 188] on link "25. uzdevums" at bounding box center [160, 199] width 157 height 22
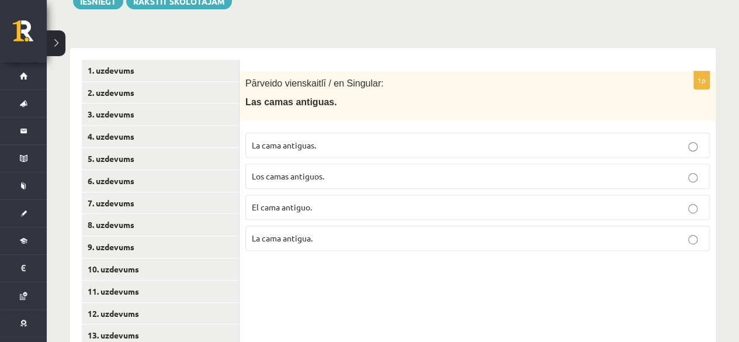
scroll to position [230, 0]
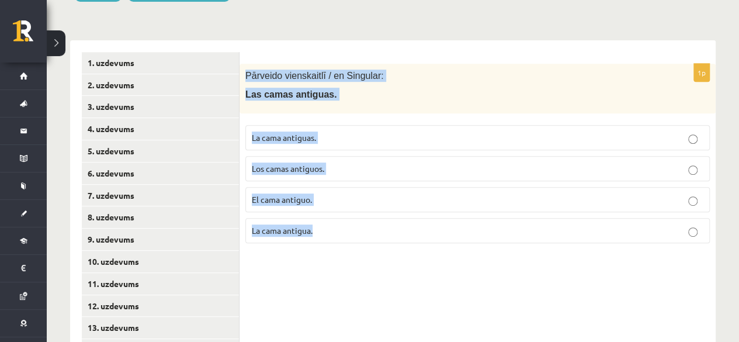
drag, startPoint x: 246, startPoint y: 58, endPoint x: 345, endPoint y: 214, distance: 185.0
click at [345, 214] on div "1p Pārveido vienskaitlī / en Singular: Las camas antiguas. La cama antiguas. Lo…" at bounding box center [477, 158] width 476 height 189
click at [310, 224] on p "La cama antigua." at bounding box center [477, 230] width 451 height 12
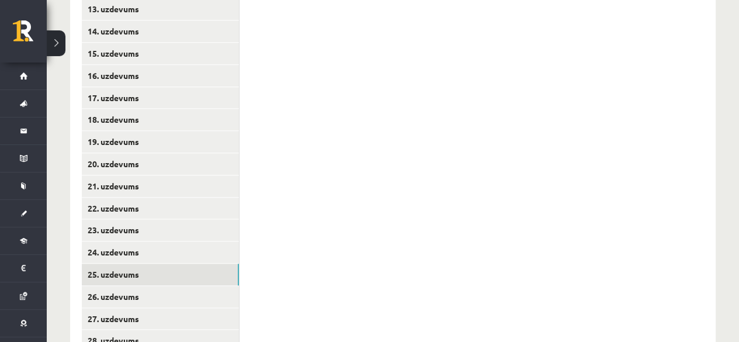
scroll to position [624, 0]
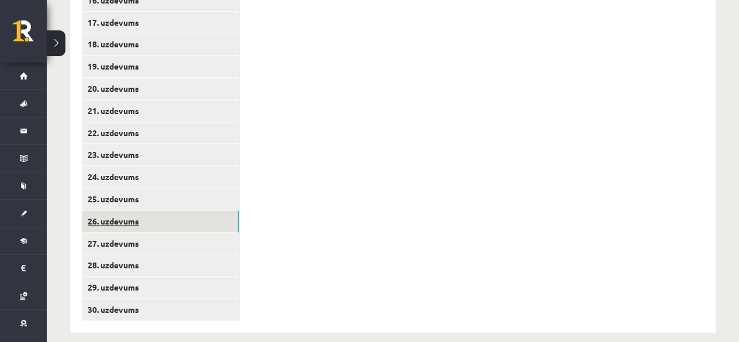
click at [231, 210] on link "26. uzdevums" at bounding box center [160, 221] width 157 height 22
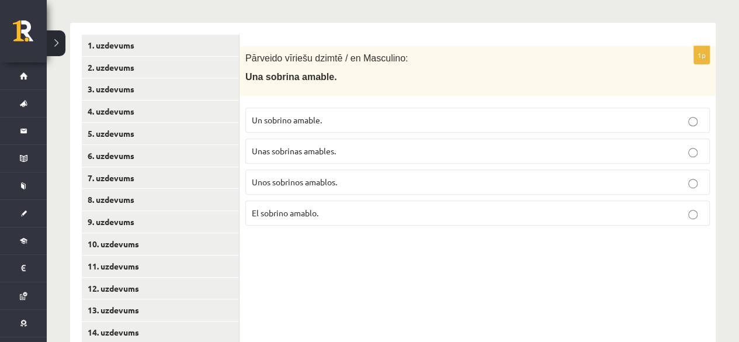
scroll to position [245, 0]
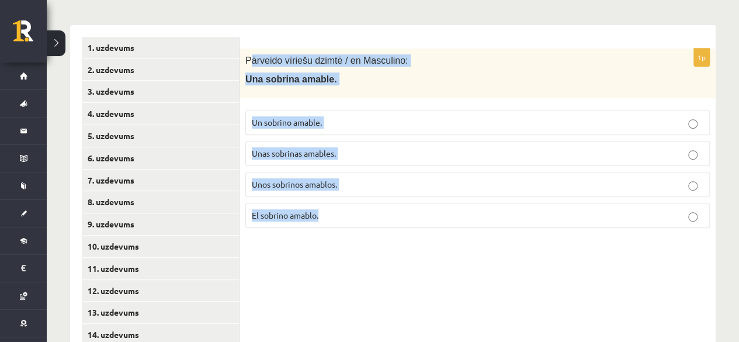
drag, startPoint x: 248, startPoint y: 39, endPoint x: 329, endPoint y: 192, distance: 172.9
click at [329, 192] on div "1p Pārveido vīriešu dzimtē / en Masculino: Una sobrina amable. Un sobrino amabl…" at bounding box center [477, 142] width 476 height 189
drag, startPoint x: 239, startPoint y: 32, endPoint x: 356, endPoint y: 206, distance: 210.0
click at [290, 117] on span "Un sobrino amable." at bounding box center [287, 122] width 70 height 11
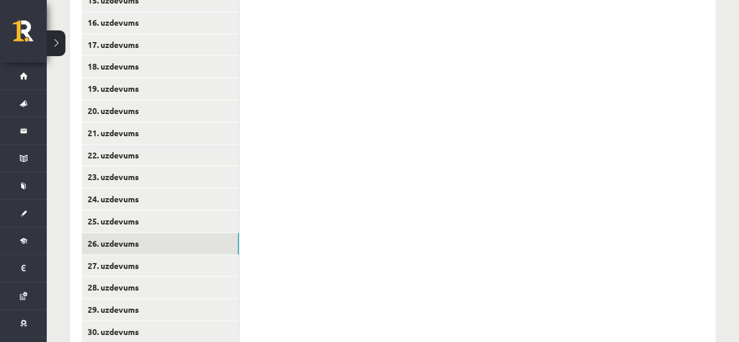
scroll to position [624, 0]
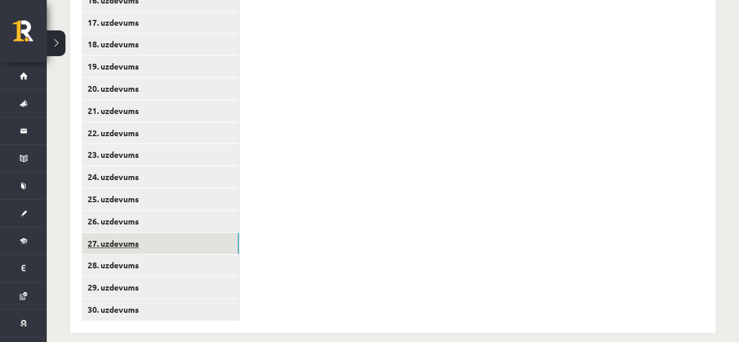
click at [228, 232] on link "27. uzdevums" at bounding box center [160, 243] width 157 height 22
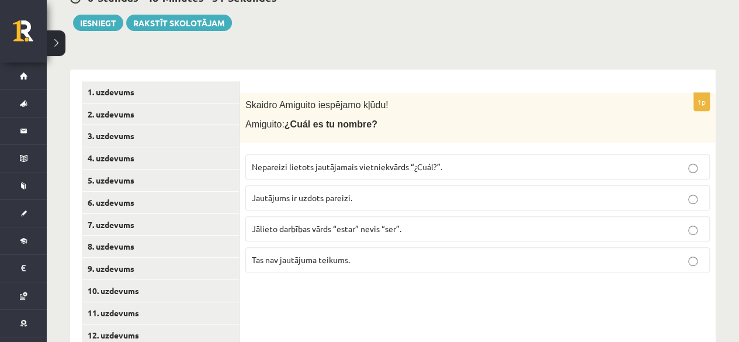
scroll to position [199, 0]
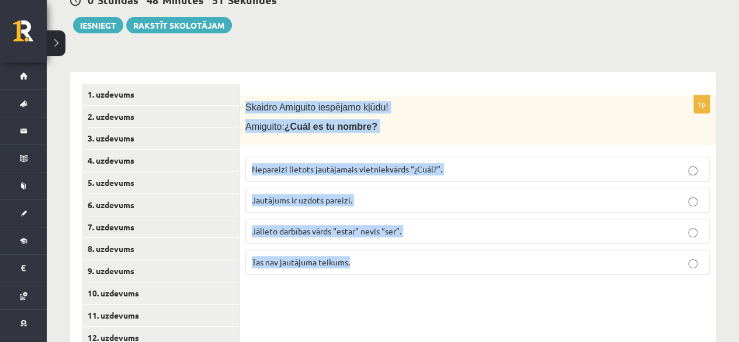
drag, startPoint x: 241, startPoint y: 85, endPoint x: 375, endPoint y: 267, distance: 226.3
click at [375, 267] on div "1p Skaidro Amiguito iespējamo kļūdu! Amiguito: ¿Cuál es tu nombre? Nepareizi li…" at bounding box center [477, 189] width 476 height 189
click at [294, 194] on p "Jautājums ir uzdots pareizi." at bounding box center [477, 200] width 451 height 12
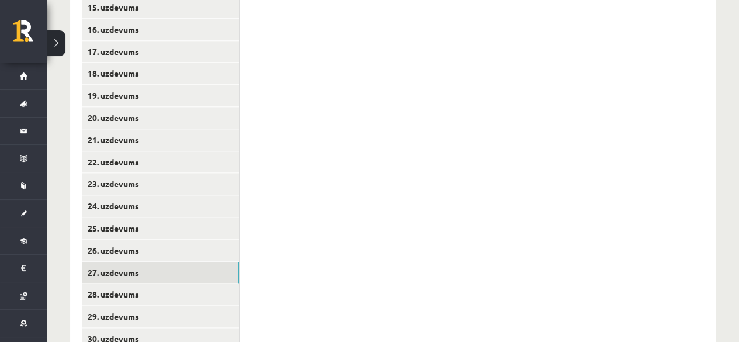
scroll to position [624, 0]
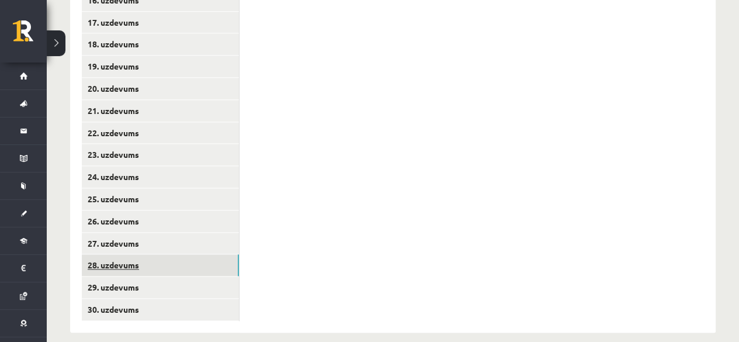
click at [221, 254] on link "28. uzdevums" at bounding box center [160, 265] width 157 height 22
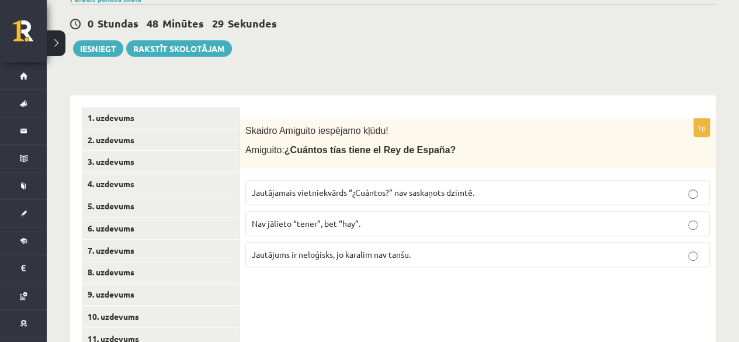
scroll to position [176, 0]
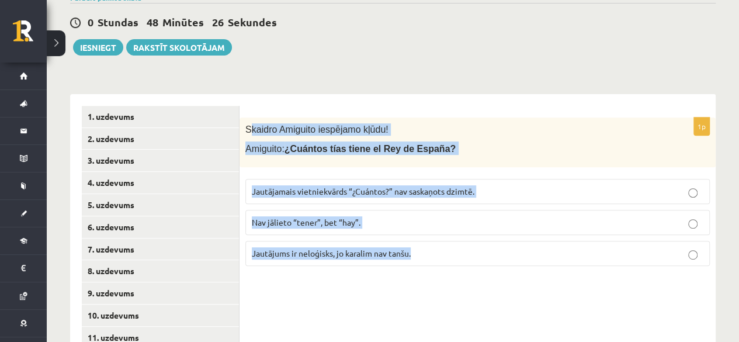
drag, startPoint x: 248, startPoint y: 114, endPoint x: 444, endPoint y: 239, distance: 233.1
click at [444, 239] on div "1p Skaidro Amiguito iespējamo kļūdu! Amiguito: ¿Cuántos tías tiene el Rey de Es…" at bounding box center [477, 196] width 476 height 158
click at [356, 185] on p "Jautājamais vietniekvārds “¿Cuántos?” nav saskaņots dzimtē." at bounding box center [477, 191] width 451 height 12
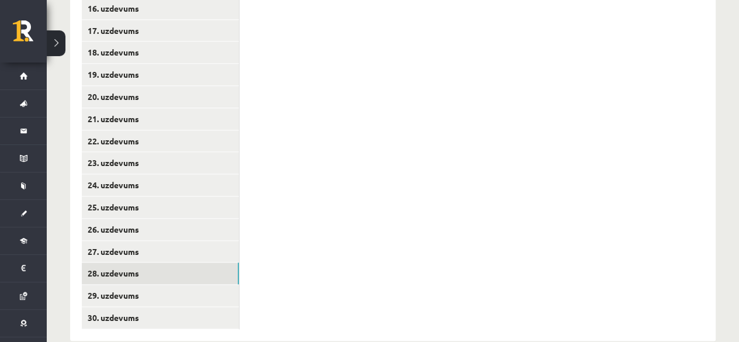
scroll to position [624, 0]
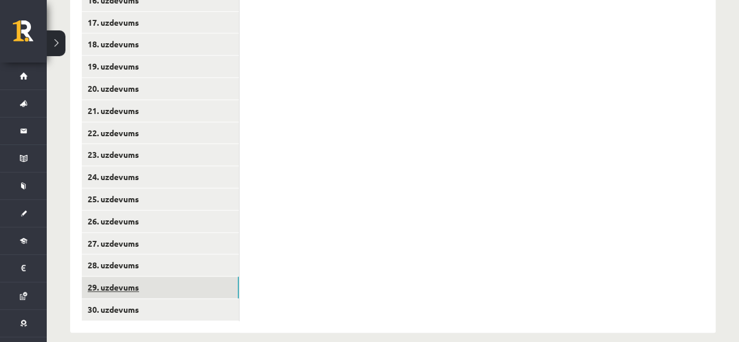
click at [190, 276] on link "29. uzdevums" at bounding box center [160, 287] width 157 height 22
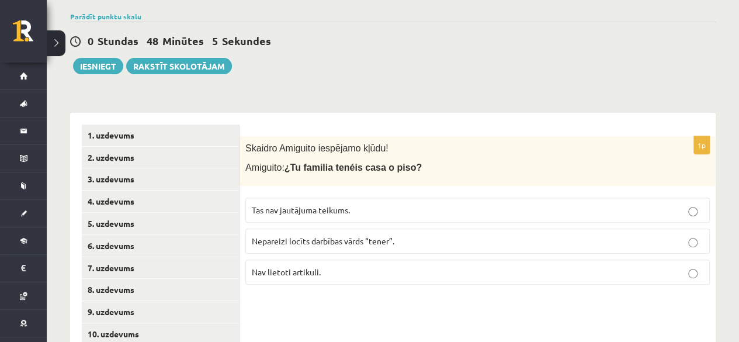
scroll to position [160, 0]
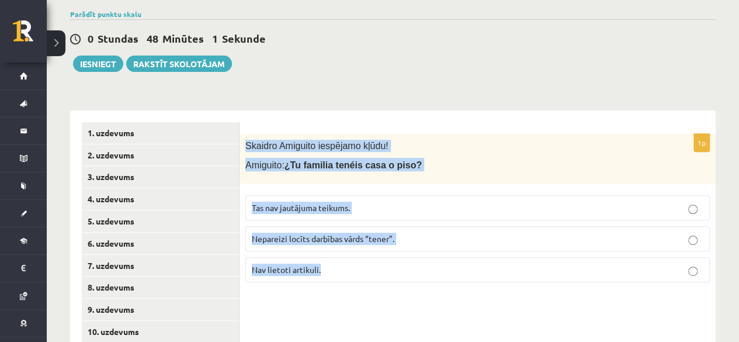
drag, startPoint x: 243, startPoint y: 126, endPoint x: 362, endPoint y: 258, distance: 178.2
click at [362, 258] on div "1p Skaidro Amiguito iespējamo kļūdu! Amiguito: ¿Tu familia tenéis casa o piso? …" at bounding box center [477, 213] width 476 height 158
click at [391, 226] on label "Nepareizi locīts darbības vārds “tener”." at bounding box center [477, 238] width 464 height 25
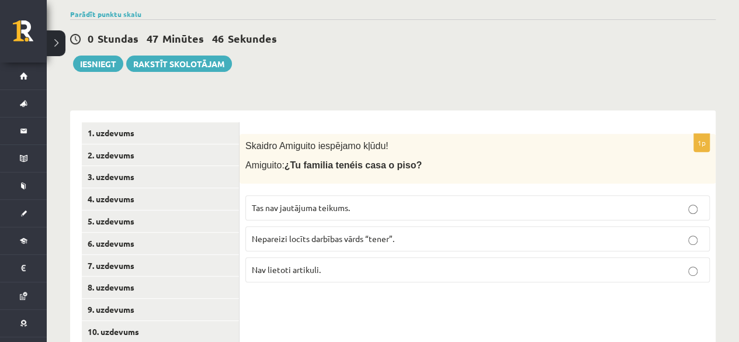
scroll to position [624, 0]
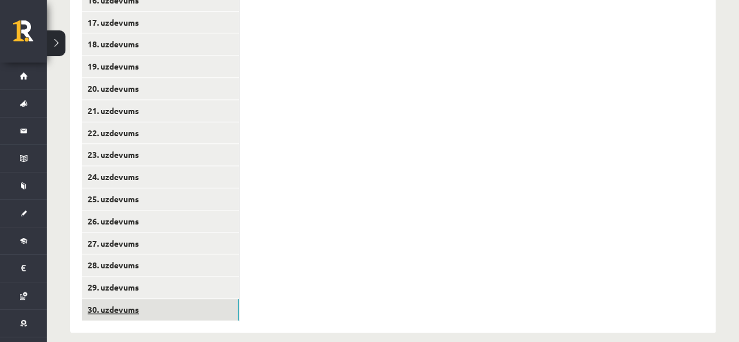
click at [142, 301] on link "30. uzdevums" at bounding box center [160, 309] width 157 height 22
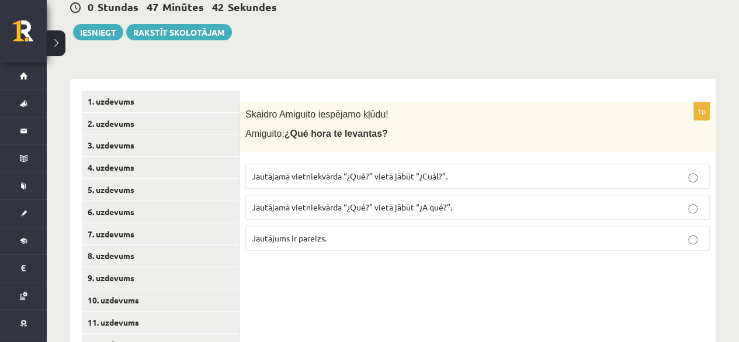
scroll to position [187, 0]
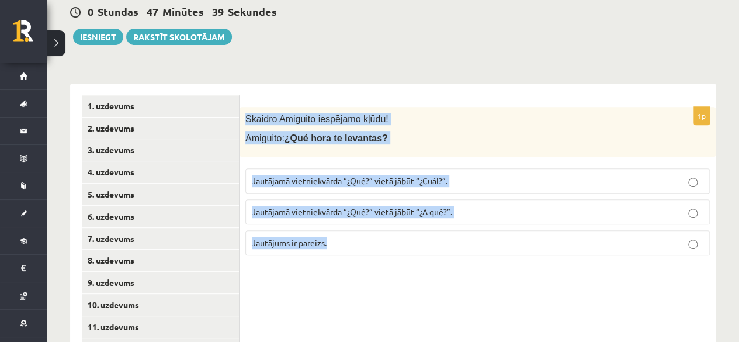
drag, startPoint x: 242, startPoint y: 95, endPoint x: 368, endPoint y: 242, distance: 193.8
click at [368, 242] on div "1p Skaidro Amiguito iespējamo kļūdu! Amiguito: ¿Qué hora te levantas? Jautājamā…" at bounding box center [477, 186] width 476 height 158
click at [314, 237] on span "Jautājums ir pareizs." at bounding box center [289, 242] width 75 height 11
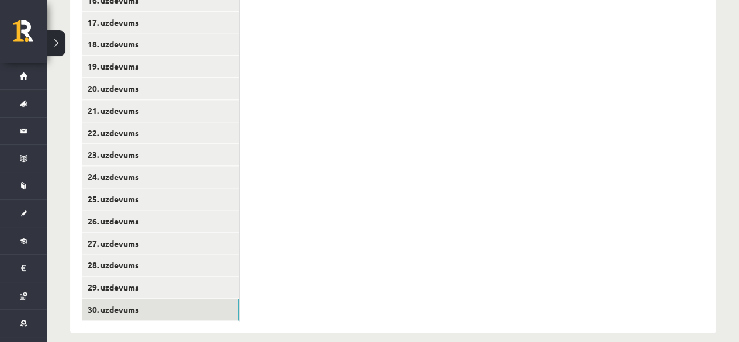
scroll to position [0, 0]
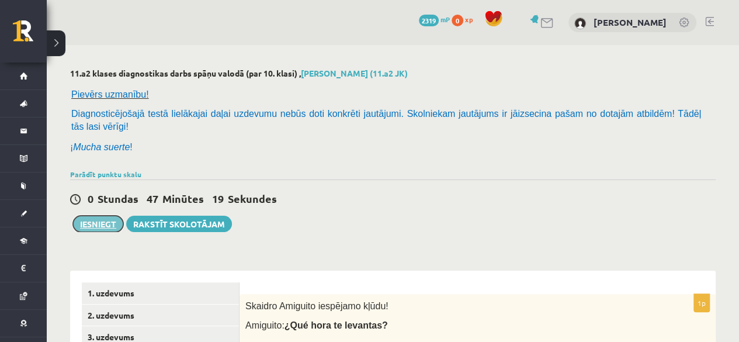
click at [95, 215] on button "Iesniegt" at bounding box center [98, 223] width 50 height 16
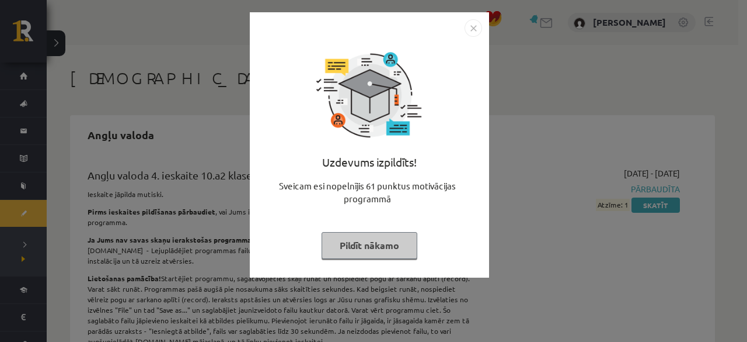
click at [382, 249] on button "Pildīt nākamo" at bounding box center [370, 245] width 96 height 27
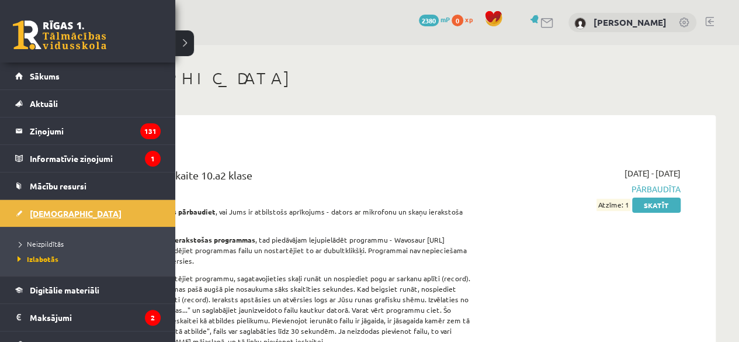
click at [41, 208] on span "[DEMOGRAPHIC_DATA]" at bounding box center [76, 213] width 92 height 11
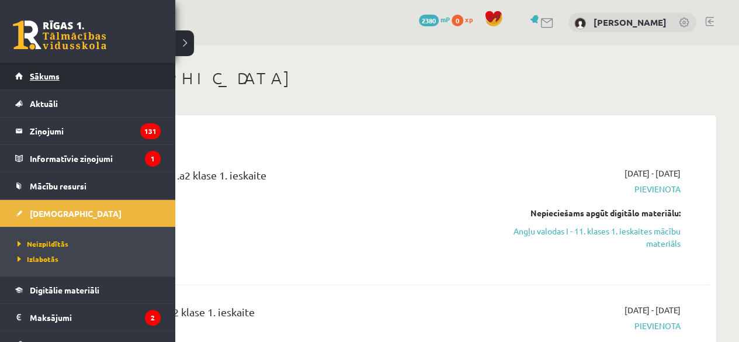
click at [35, 86] on link "Sākums" at bounding box center [87, 75] width 145 height 27
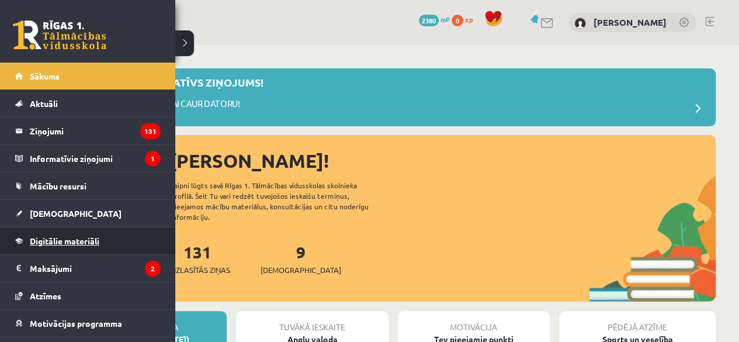
click at [74, 241] on span "Digitālie materiāli" at bounding box center [64, 240] width 69 height 11
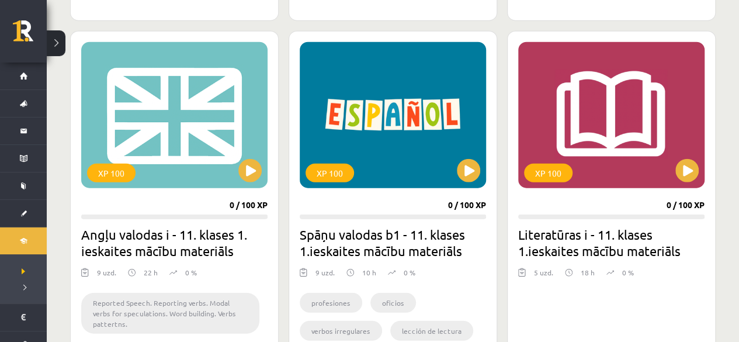
scroll to position [1401, 0]
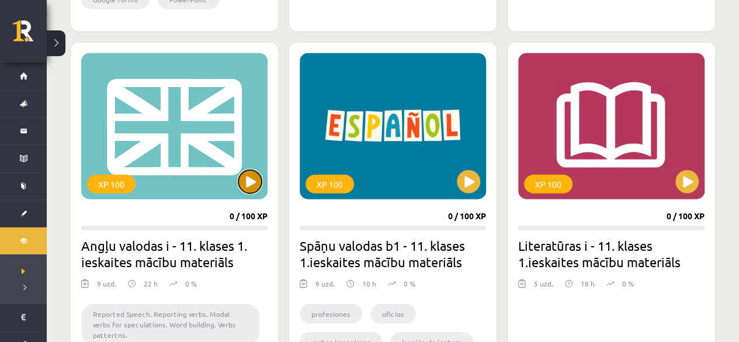
click at [250, 183] on button at bounding box center [249, 181] width 23 height 23
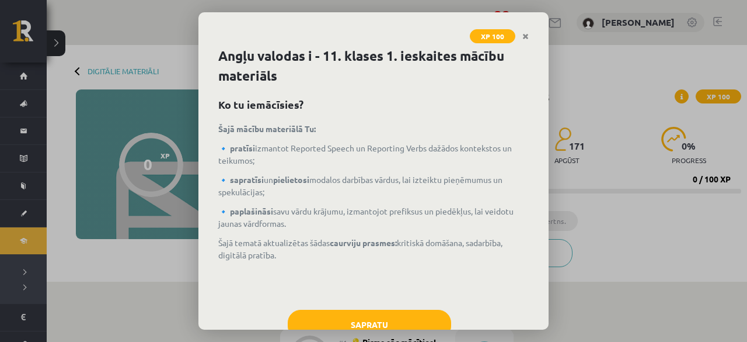
click at [392, 330] on div "XP 100 Angļu valodas i - 11. klases 1. ieskaites mācību materiāls Ko tu iemācīs…" at bounding box center [373, 171] width 747 height 342
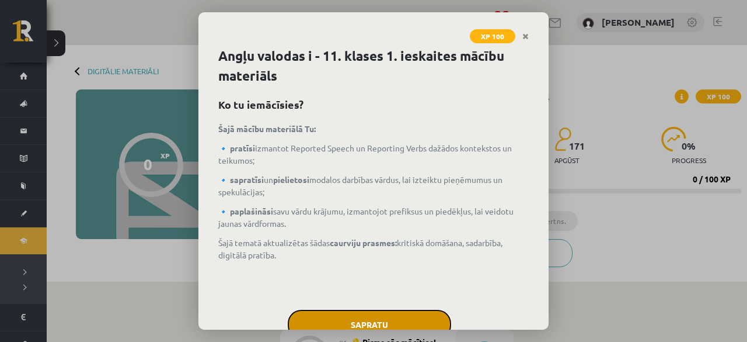
click at [398, 314] on button "Sapratu" at bounding box center [369, 323] width 163 height 29
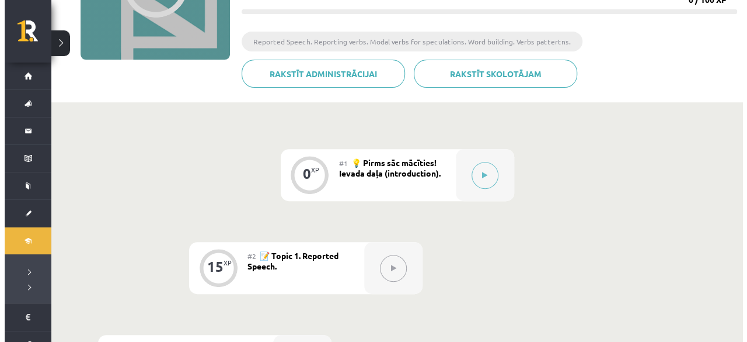
scroll to position [177, 0]
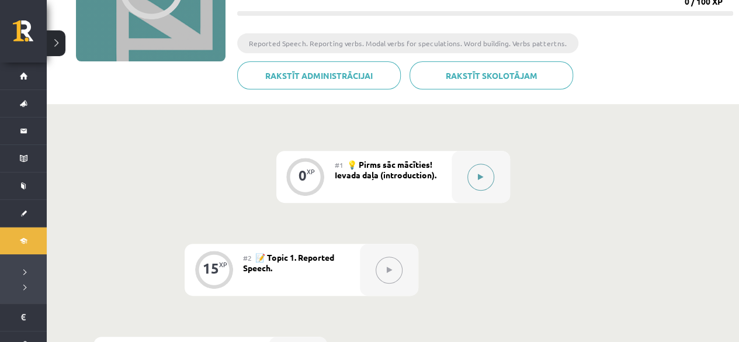
click at [475, 169] on button at bounding box center [480, 176] width 27 height 27
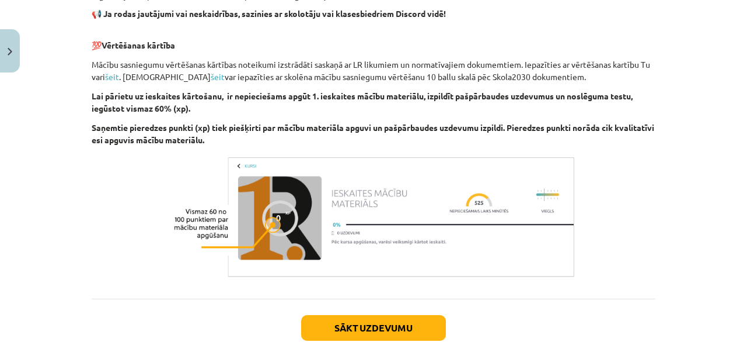
scroll to position [885, 0]
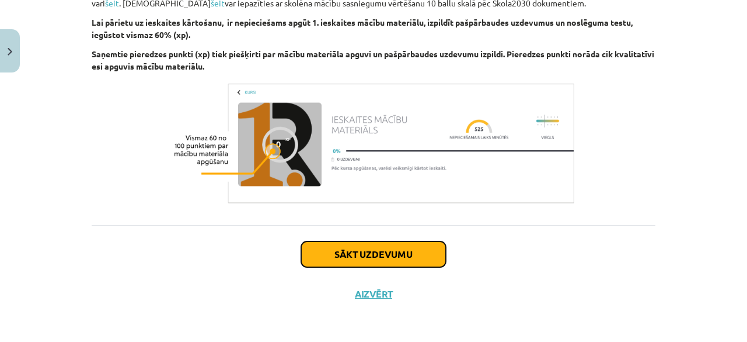
click at [385, 253] on button "Sākt uzdevumu" at bounding box center [373, 254] width 145 height 26
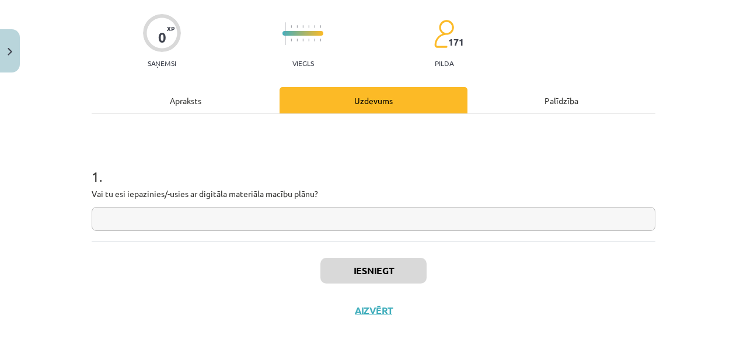
scroll to position [92, 0]
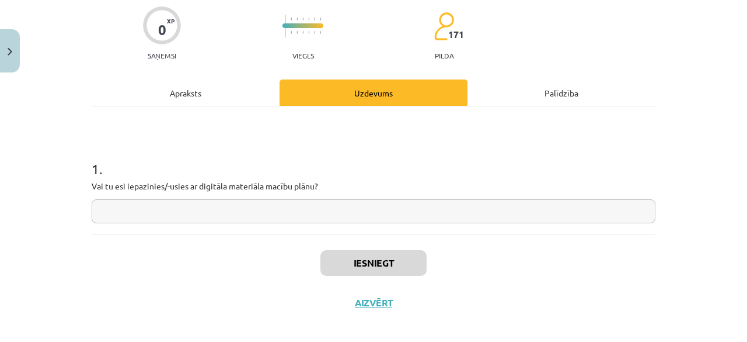
click at [436, 219] on input "text" at bounding box center [374, 211] width 564 height 24
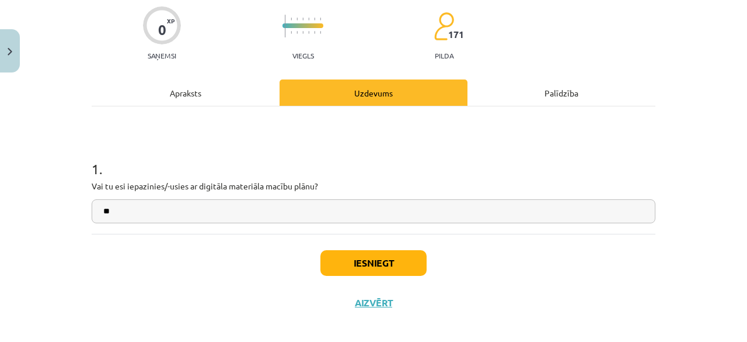
type input "*"
type input "**"
click at [363, 257] on button "Iesniegt" at bounding box center [374, 263] width 106 height 26
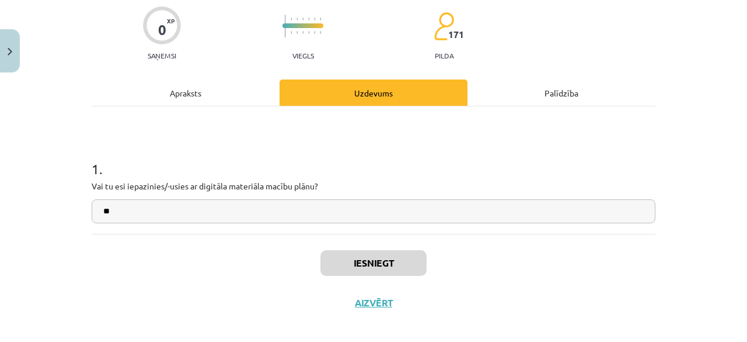
scroll to position [102, 0]
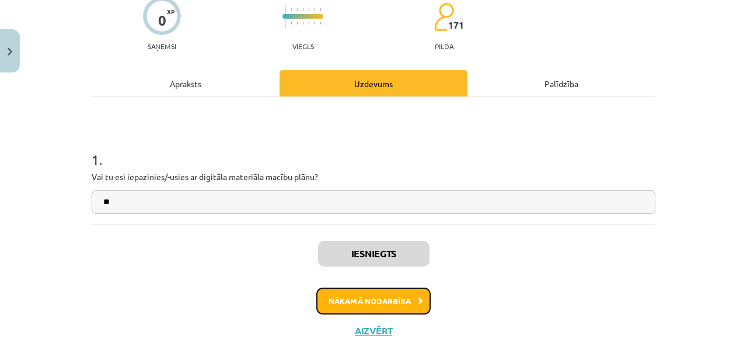
click at [367, 303] on button "Nākamā nodarbība" at bounding box center [373, 300] width 114 height 27
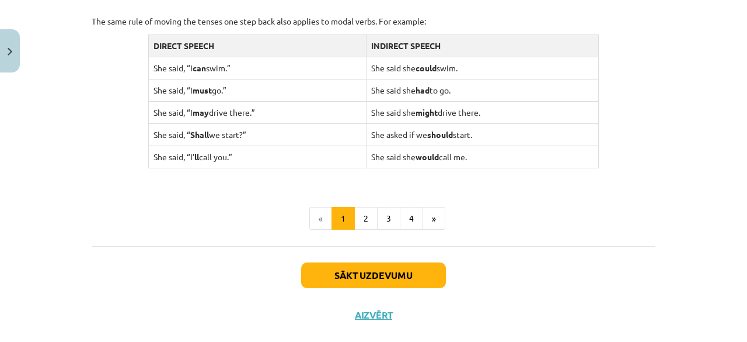
scroll to position [1227, 0]
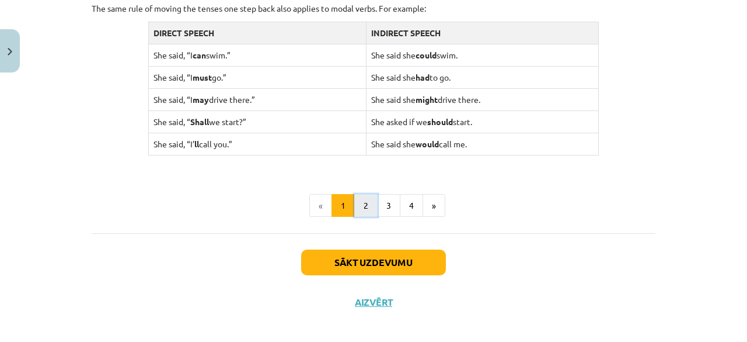
click at [371, 208] on button "2" at bounding box center [365, 205] width 23 height 23
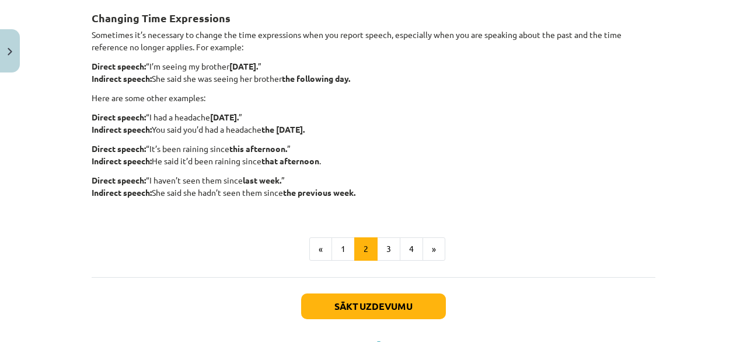
scroll to position [336, 0]
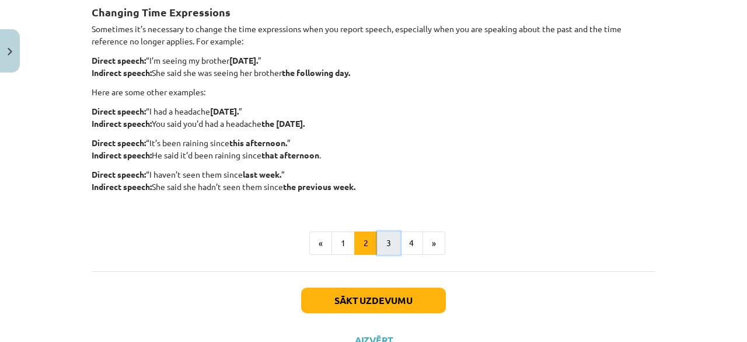
click at [394, 234] on button "3" at bounding box center [388, 242] width 23 height 23
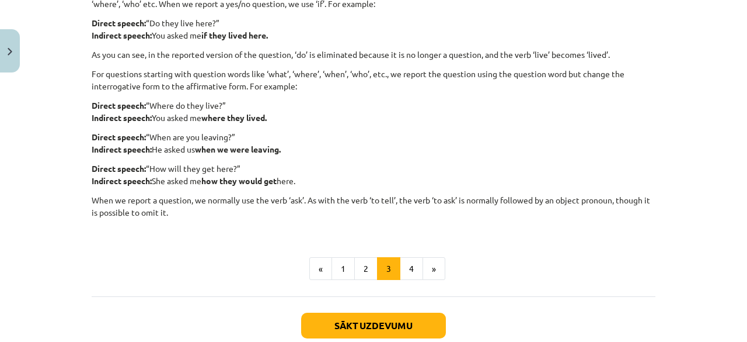
scroll to position [291, 0]
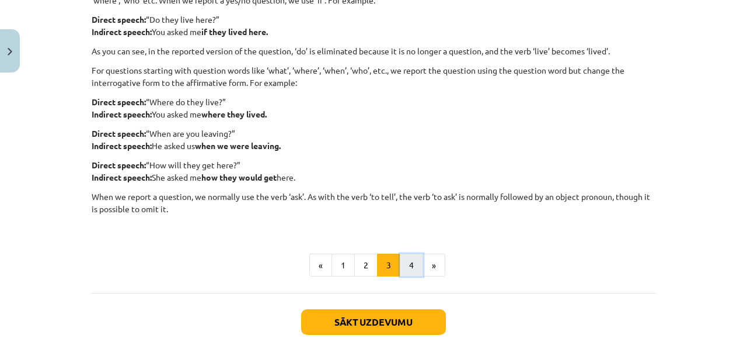
click at [405, 263] on button "4" at bounding box center [411, 264] width 23 height 23
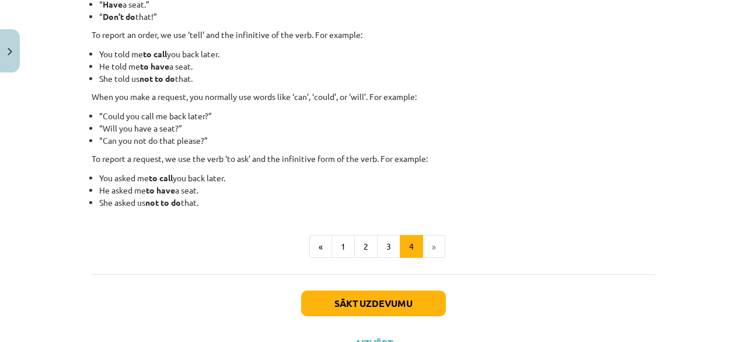
scroll to position [323, 0]
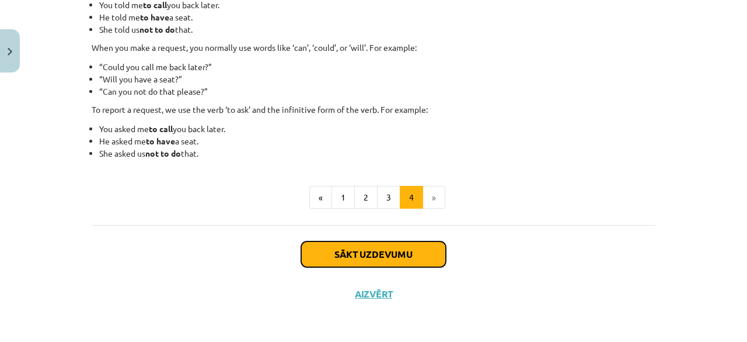
click at [380, 250] on button "Sākt uzdevumu" at bounding box center [373, 254] width 145 height 26
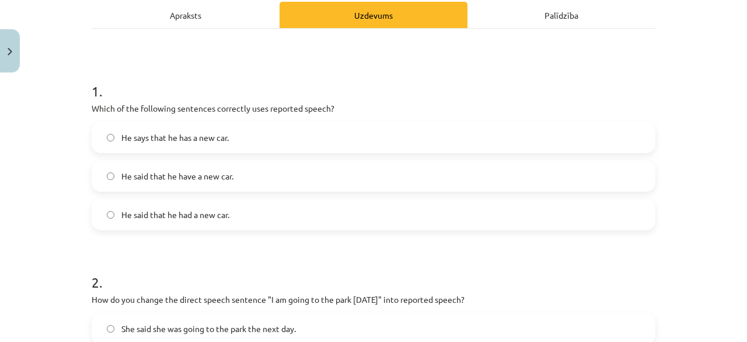
scroll to position [180, 0]
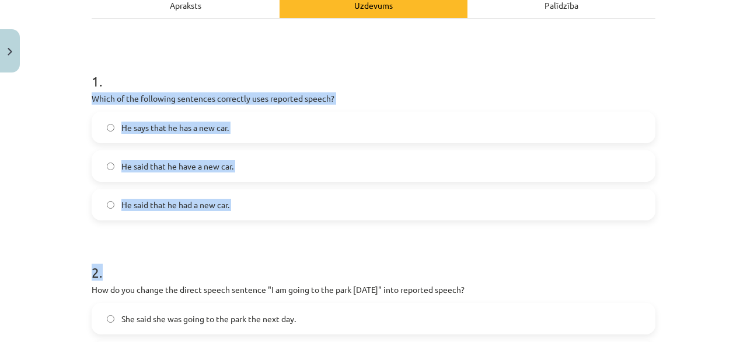
drag, startPoint x: 79, startPoint y: 92, endPoint x: 244, endPoint y: 238, distance: 220.5
click at [244, 238] on div "Mācību tēma: Angļu valodas i - 11. klases 1. ieskaites mācību materiāls #2 📝 To…" at bounding box center [373, 171] width 747 height 342
copy form "Which of the following sentences correctly uses reported speech? He says that h…"
click at [247, 203] on label "He said that he had a new car." at bounding box center [374, 204] width 562 height 29
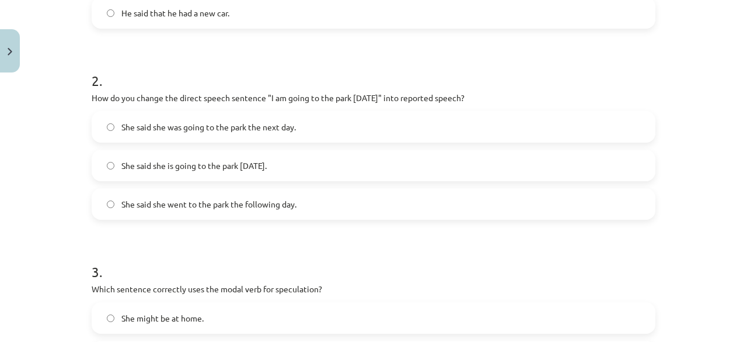
scroll to position [384, 0]
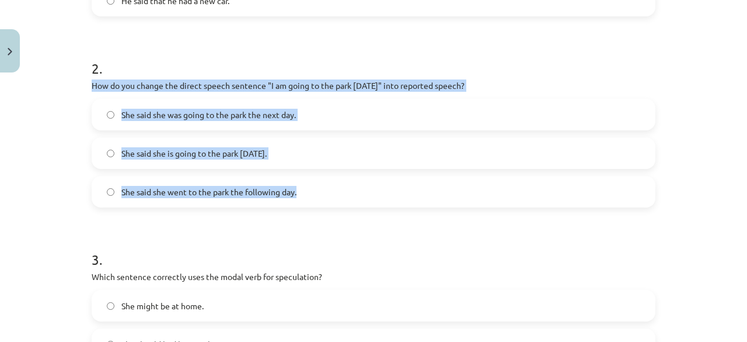
drag, startPoint x: 85, startPoint y: 84, endPoint x: 317, endPoint y: 187, distance: 253.8
click at [317, 187] on div "15 XP Saņemsi Viegls 171 pilda Apraksts Uzdevums Palīdzība 1 . Which of the fol…" at bounding box center [374, 290] width 578 height 1192
copy div "How do you change the direct speech sentence "I am going to the park [DATE]" in…"
click at [274, 161] on label "She said she is going to the park [DATE]." at bounding box center [374, 152] width 562 height 29
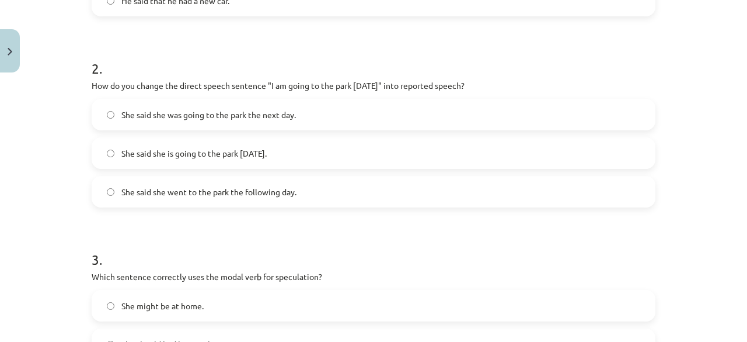
click at [293, 121] on label "She said she was going to the park the next day." at bounding box center [374, 114] width 562 height 29
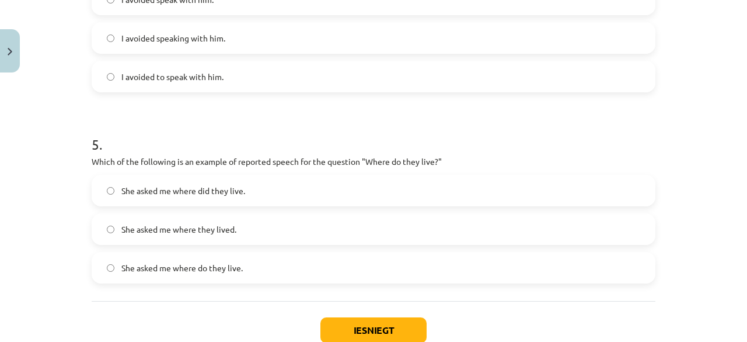
scroll to position [956, 0]
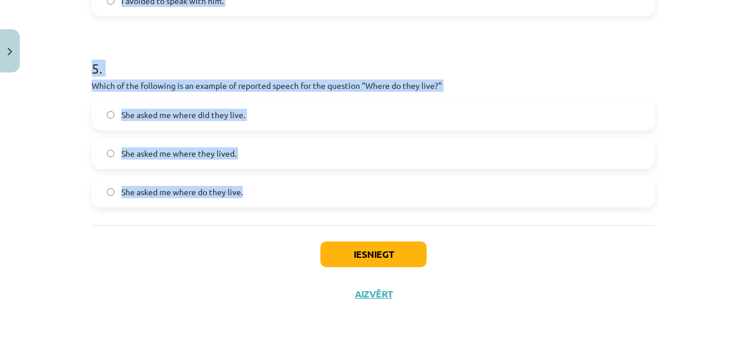
drag, startPoint x: 84, startPoint y: 124, endPoint x: 256, endPoint y: 206, distance: 190.4
copy form "3 . Which sentence correctly uses the modal verb for speculation? She might be …"
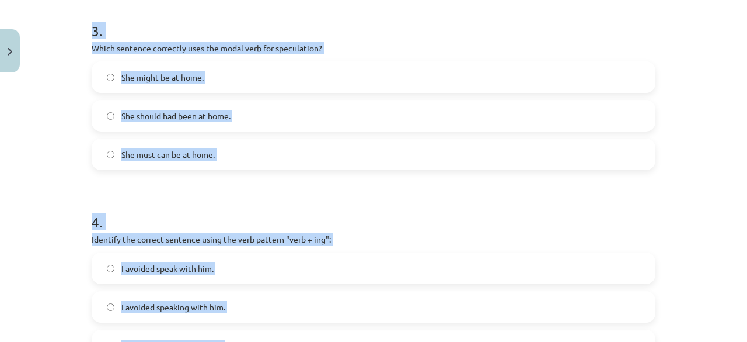
scroll to position [606, 0]
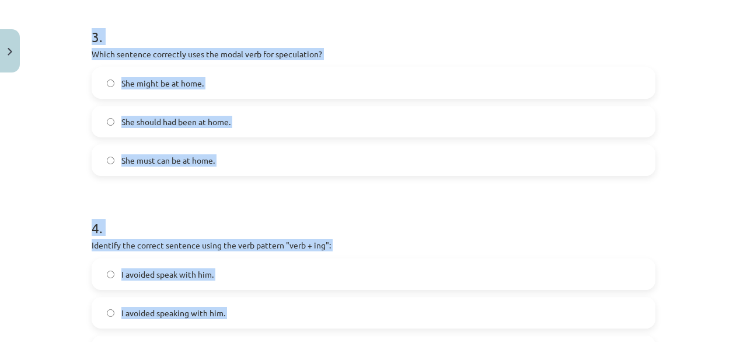
click at [245, 79] on label "She might be at home." at bounding box center [374, 82] width 562 height 29
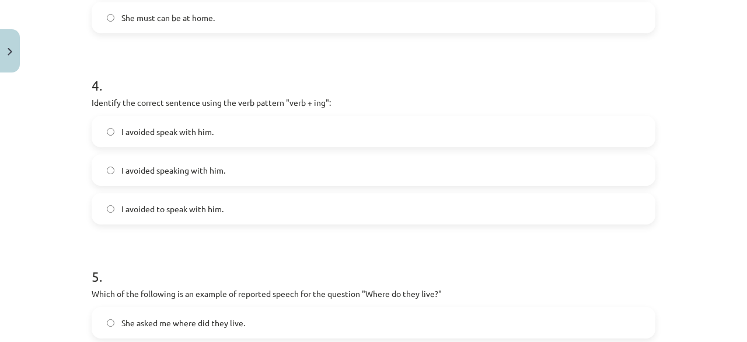
scroll to position [753, 0]
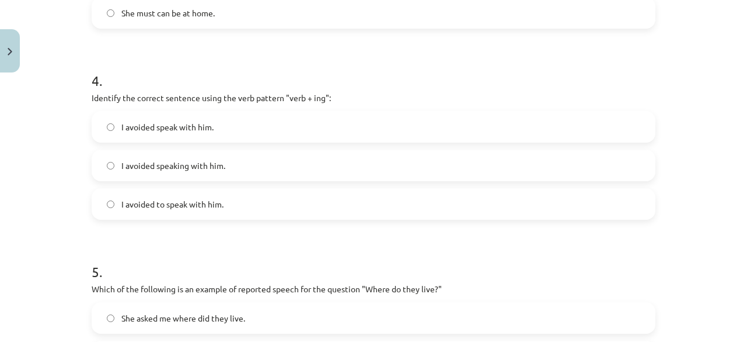
click at [412, 205] on label "I avoided to speak with him." at bounding box center [374, 203] width 562 height 29
click at [375, 120] on label "I avoided speak with him." at bounding box center [374, 126] width 562 height 29
click at [260, 169] on label "I avoided speaking with him." at bounding box center [374, 165] width 562 height 29
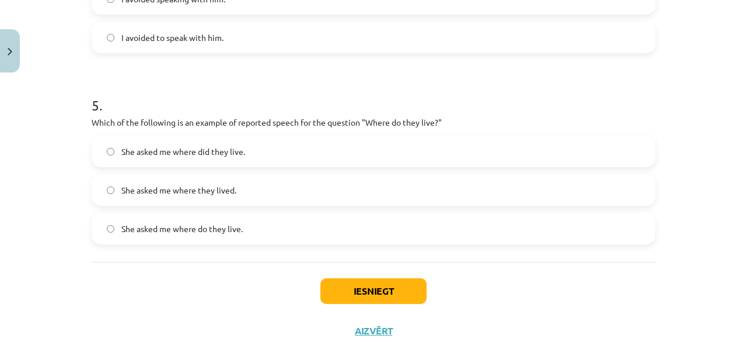
scroll to position [922, 0]
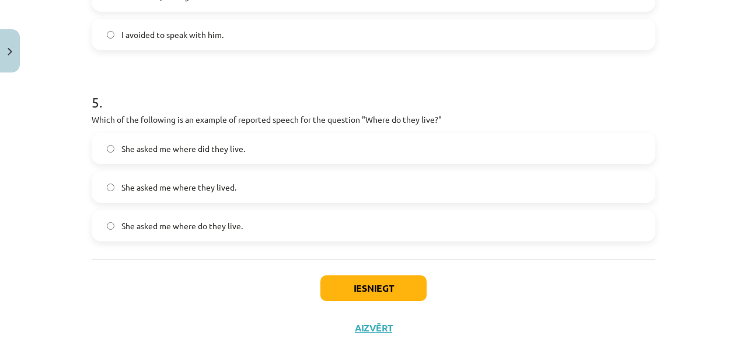
click at [324, 232] on label "She asked me where do they live." at bounding box center [374, 225] width 562 height 29
click at [323, 183] on label "She asked me where they lived." at bounding box center [374, 186] width 562 height 29
click at [356, 289] on button "Iesniegt" at bounding box center [374, 288] width 106 height 26
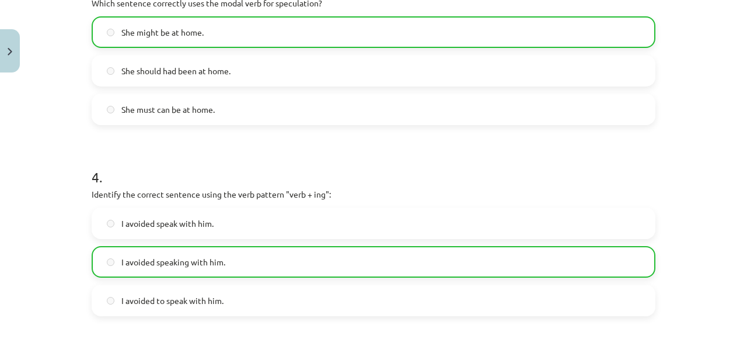
scroll to position [993, 0]
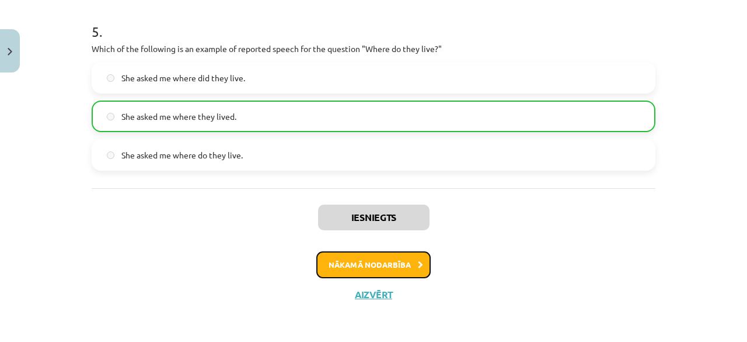
click at [394, 261] on button "Nākamā nodarbība" at bounding box center [373, 264] width 114 height 27
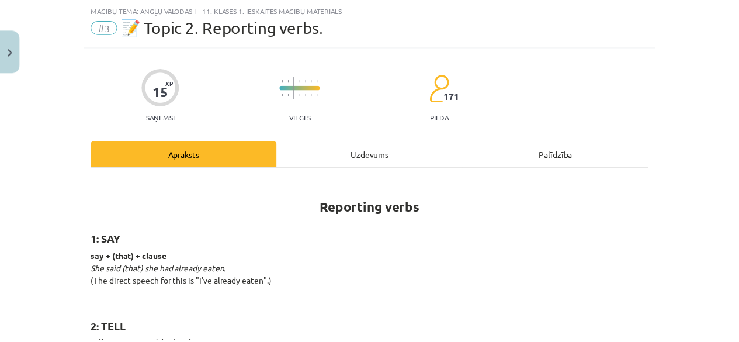
scroll to position [29, 0]
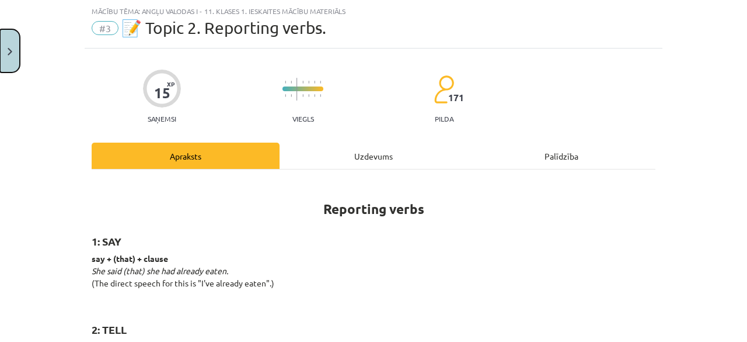
click at [13, 53] on button "Close" at bounding box center [10, 50] width 20 height 43
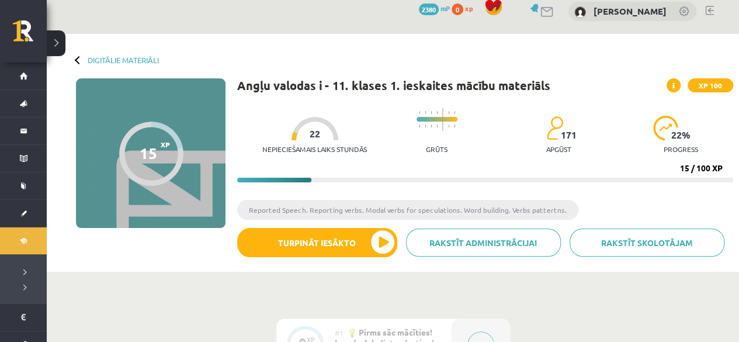
scroll to position [0, 0]
